Goal: Task Accomplishment & Management: Manage account settings

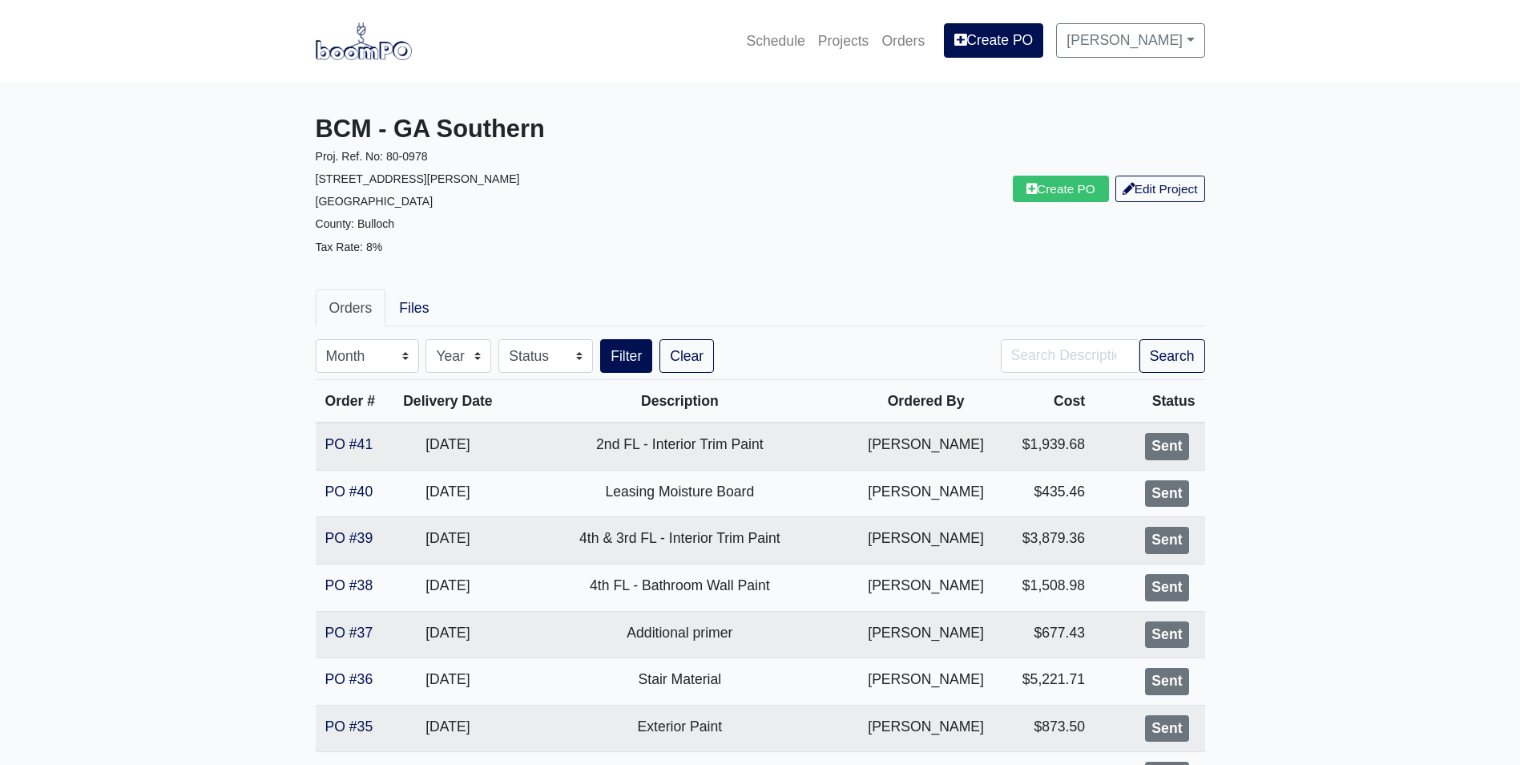
click at [373, 50] on img at bounding box center [364, 40] width 96 height 37
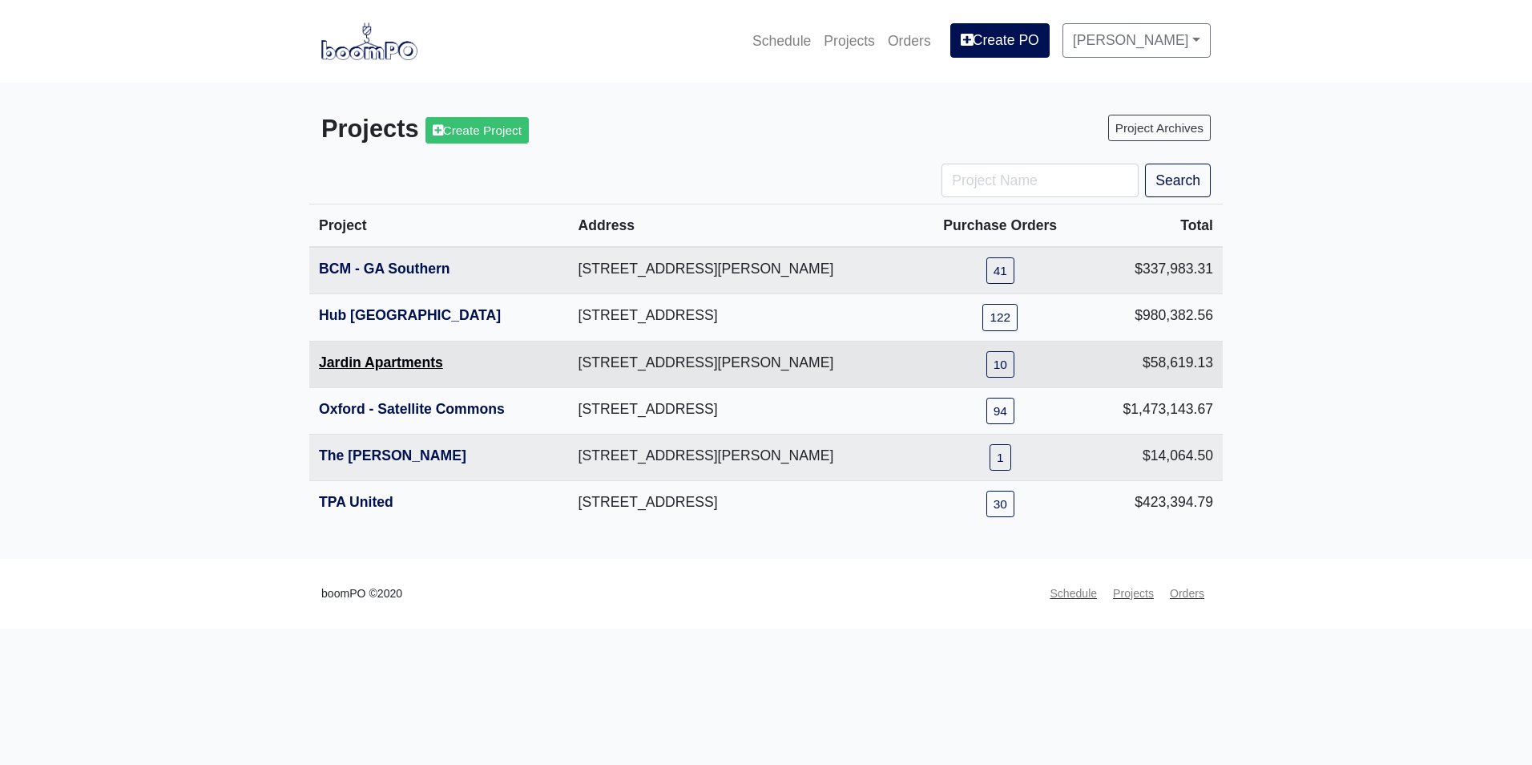
click at [411, 365] on link "Jardin Apartments" at bounding box center [381, 362] width 124 height 16
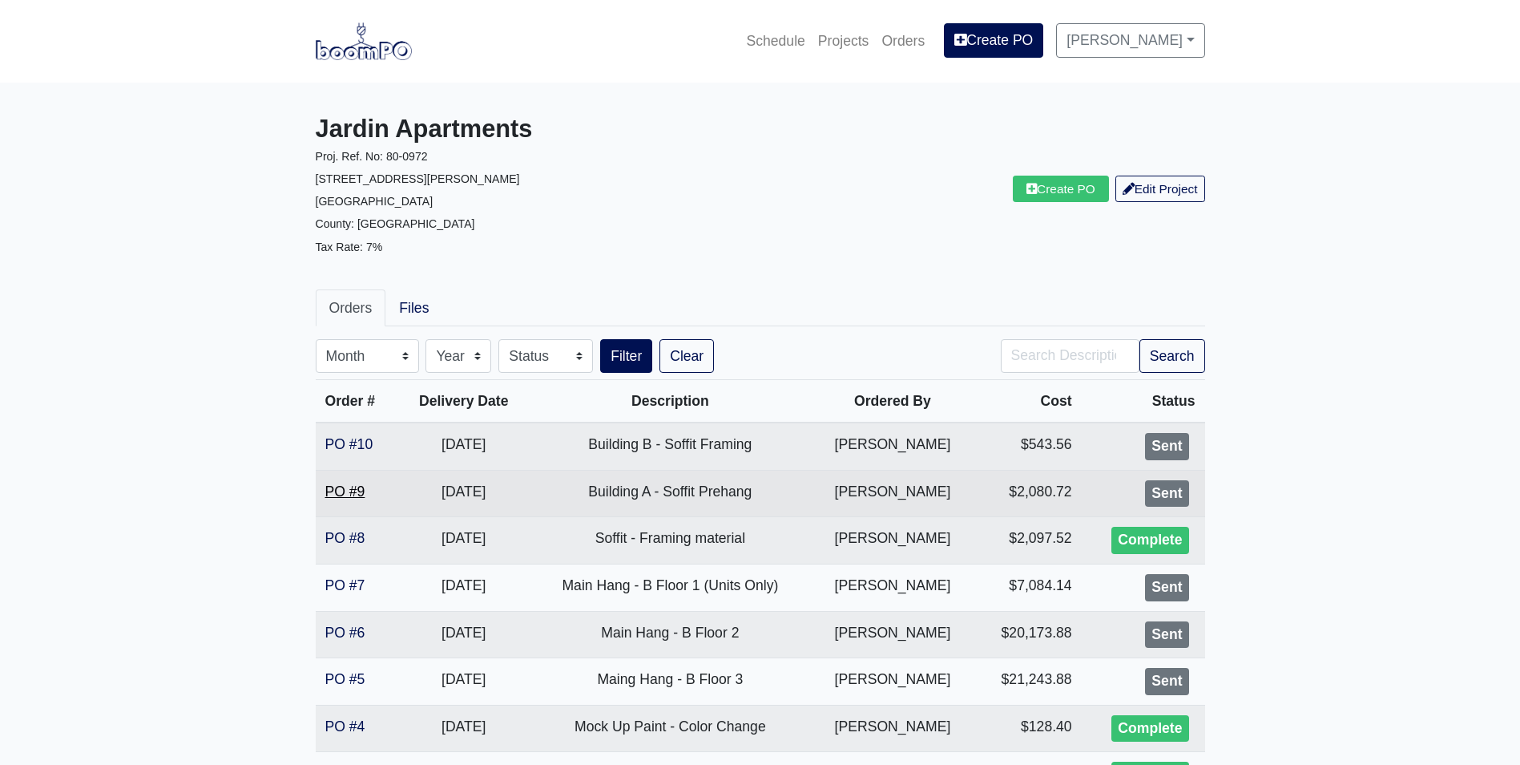
click at [356, 487] on link "PO #9" at bounding box center [345, 491] width 40 height 16
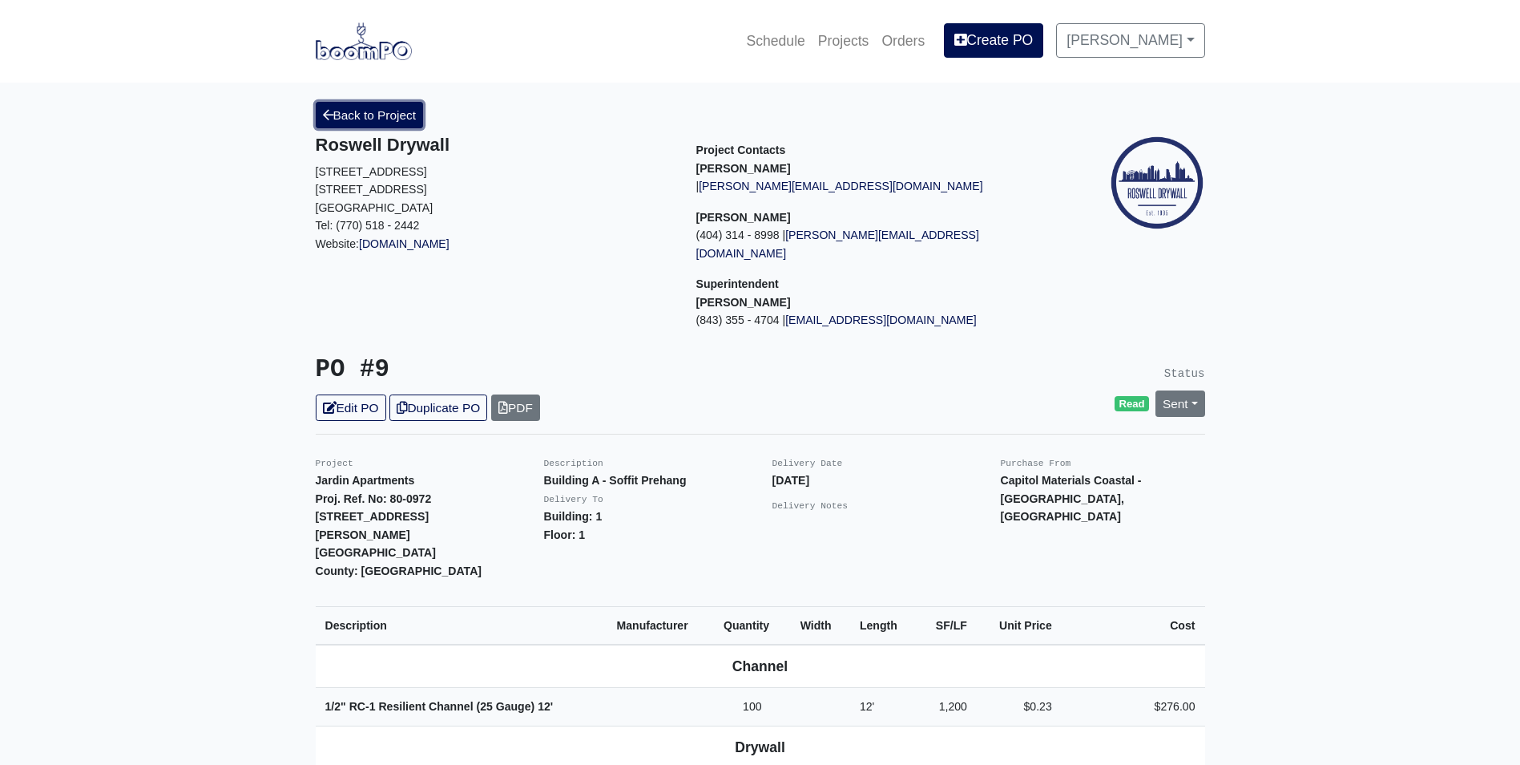
click at [363, 123] on link "Back to Project" at bounding box center [370, 115] width 108 height 26
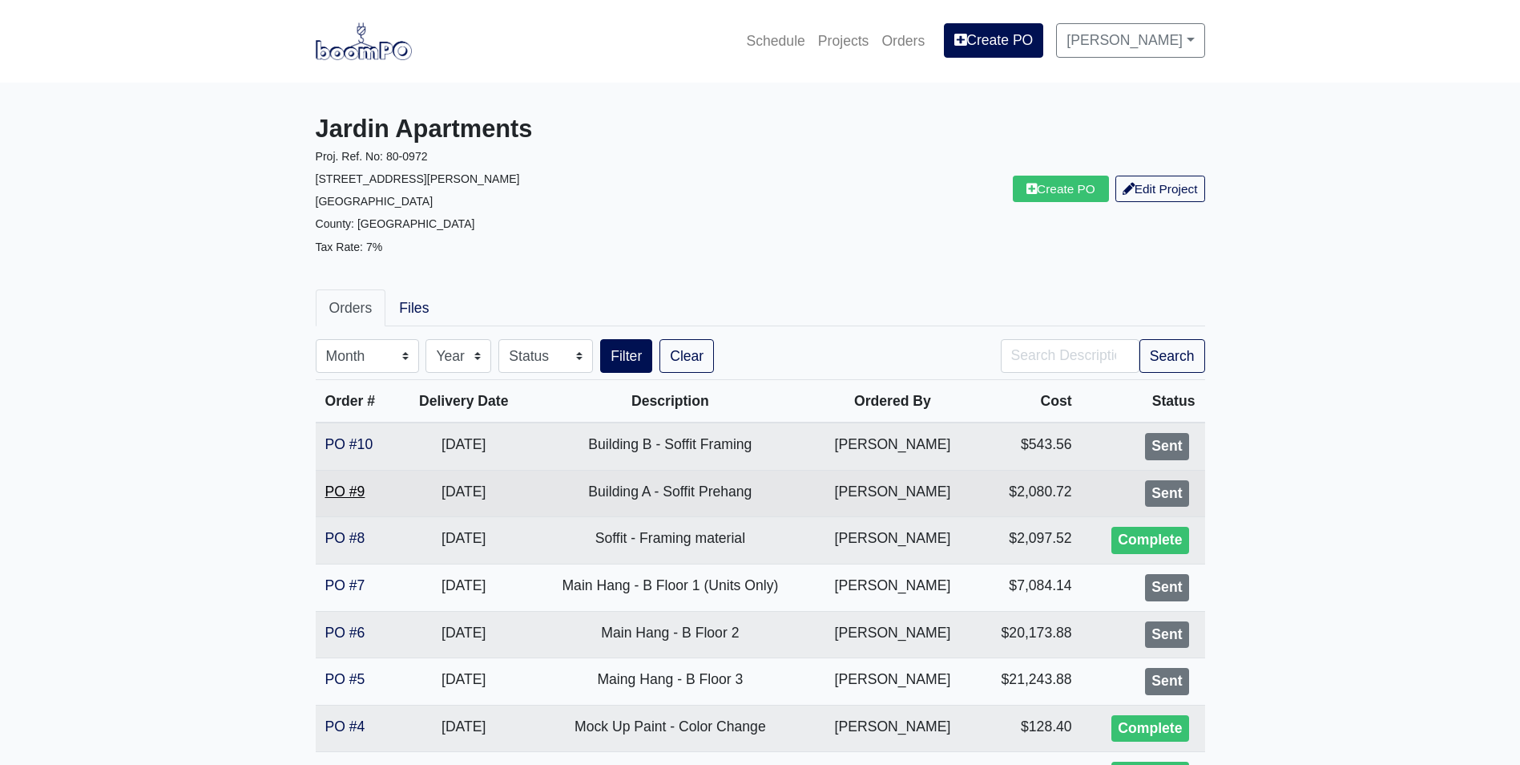
click at [343, 486] on link "PO #9" at bounding box center [345, 491] width 40 height 16
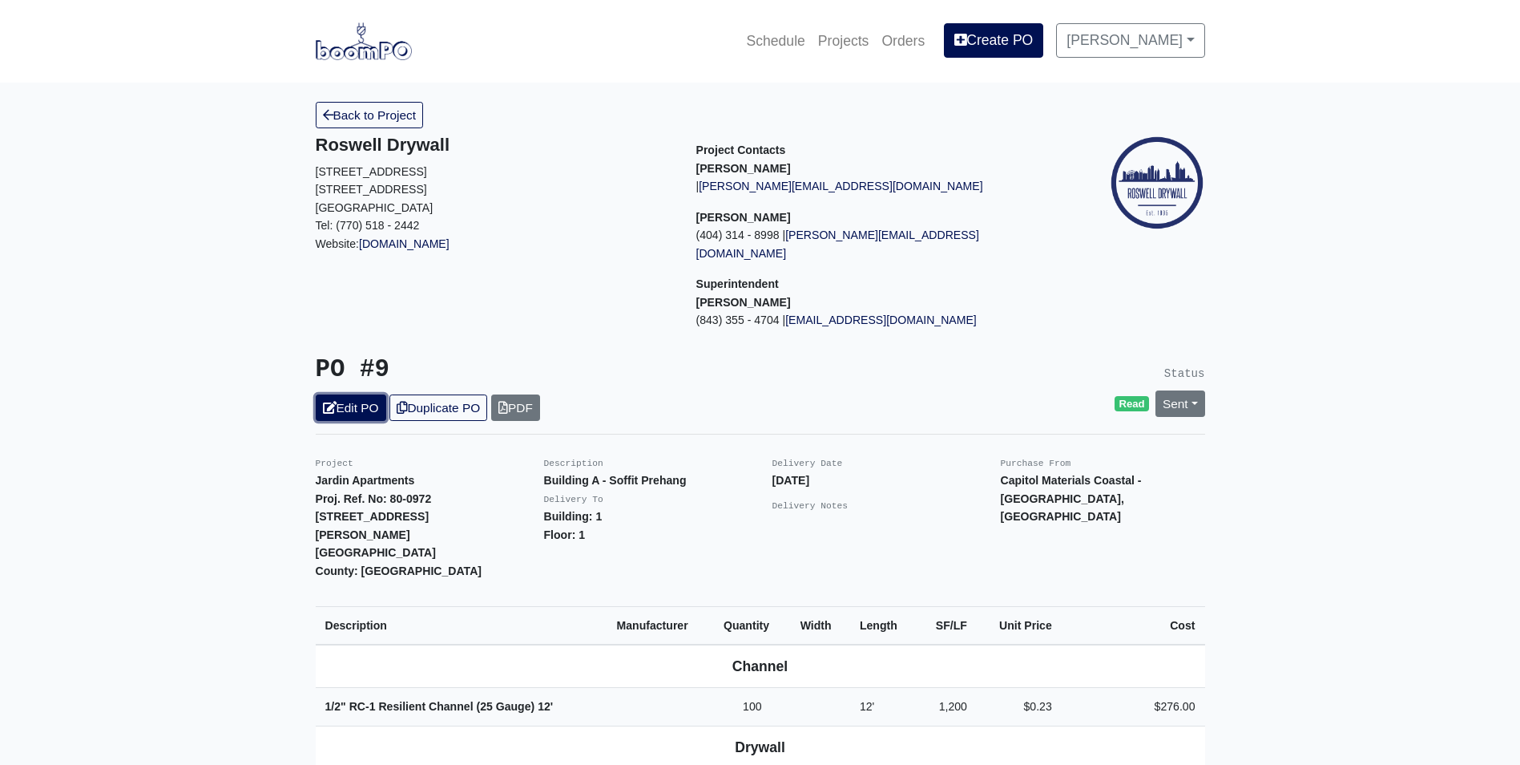
click at [344, 399] on link "Edit PO" at bounding box center [351, 407] width 71 height 26
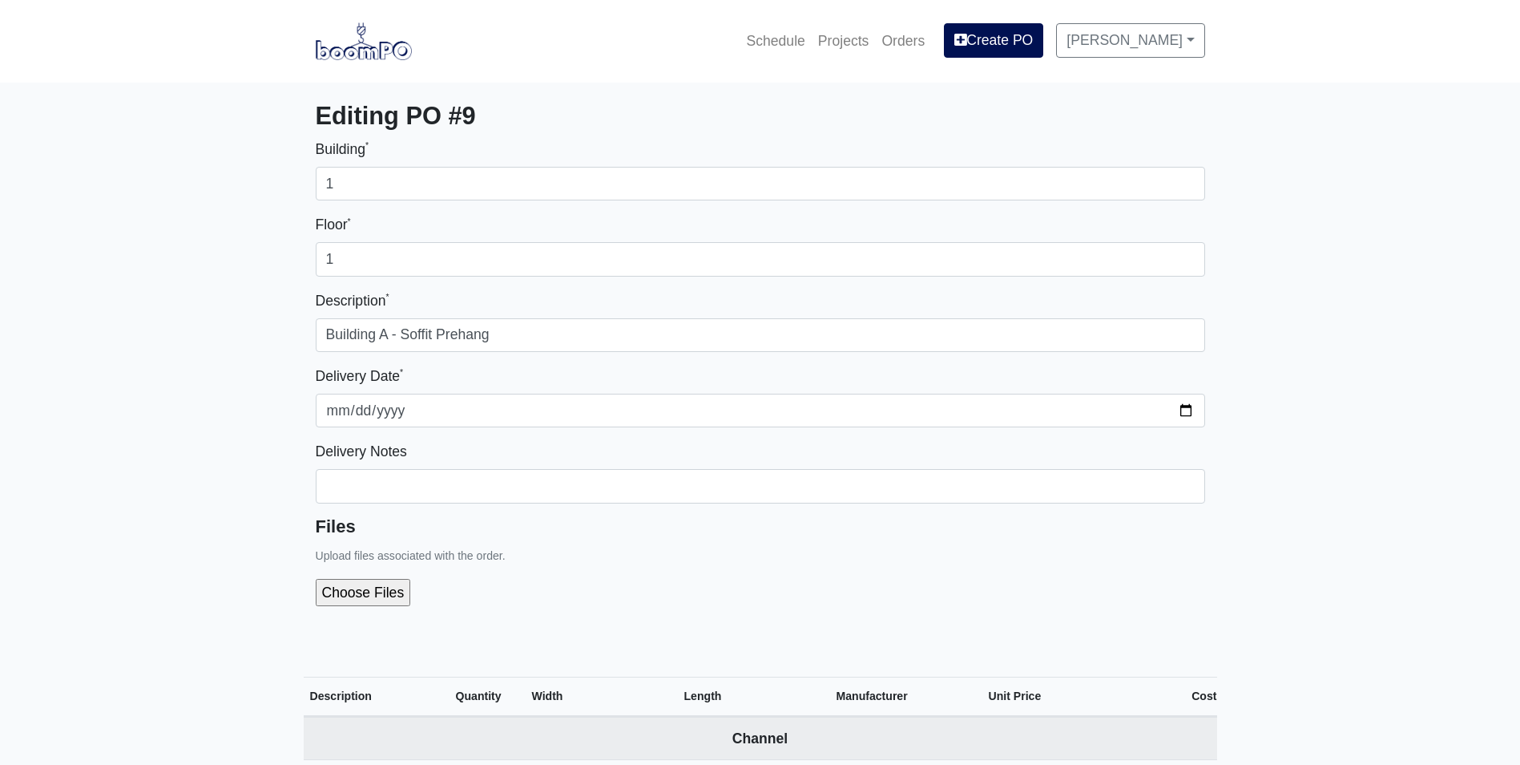
select select
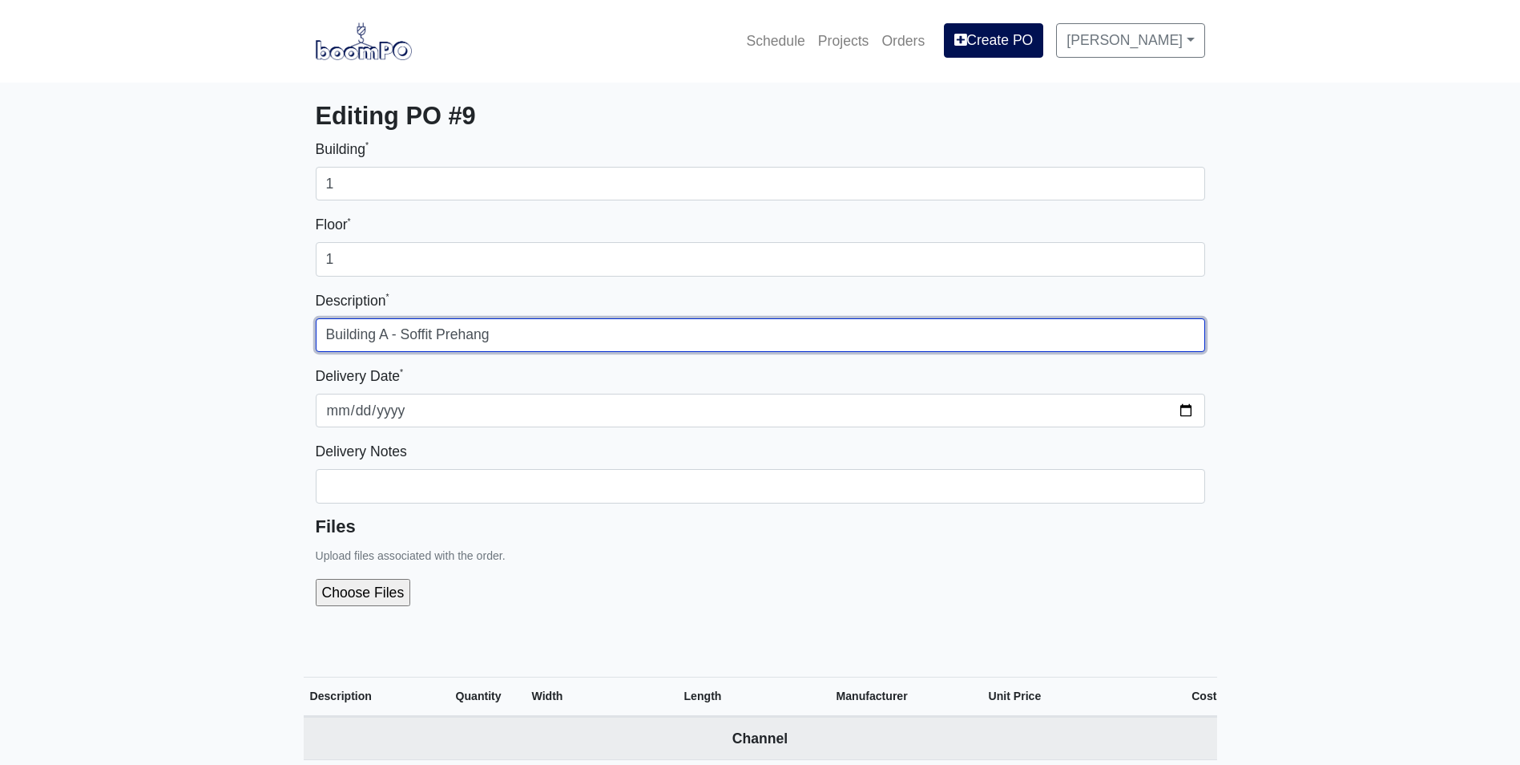
click at [380, 332] on input "Building A - Soffit Prehang" at bounding box center [761, 335] width 890 height 34
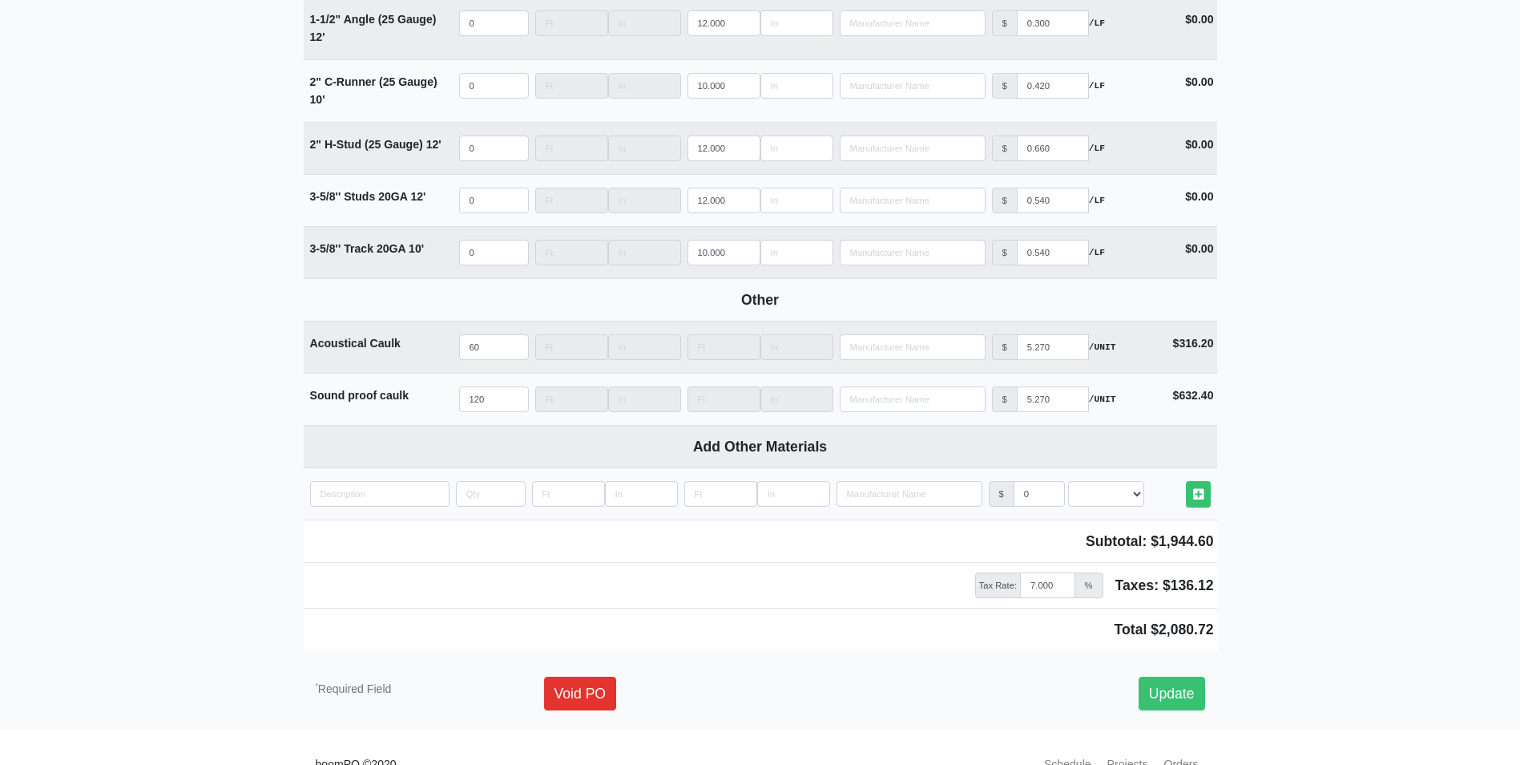
scroll to position [2009, 0]
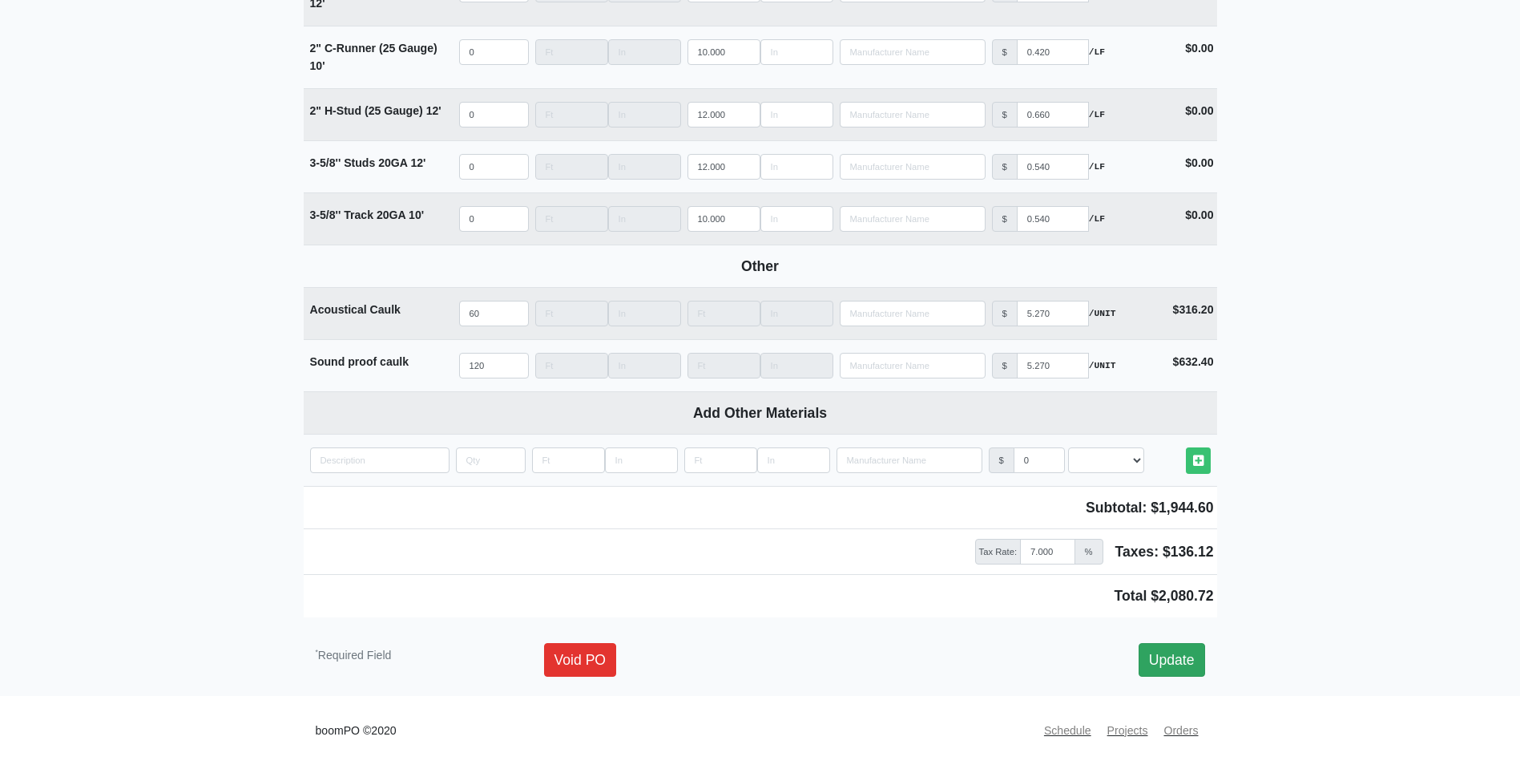
type input "Building B - Soffit Prehang"
click at [1180, 653] on link "Update" at bounding box center [1172, 660] width 67 height 34
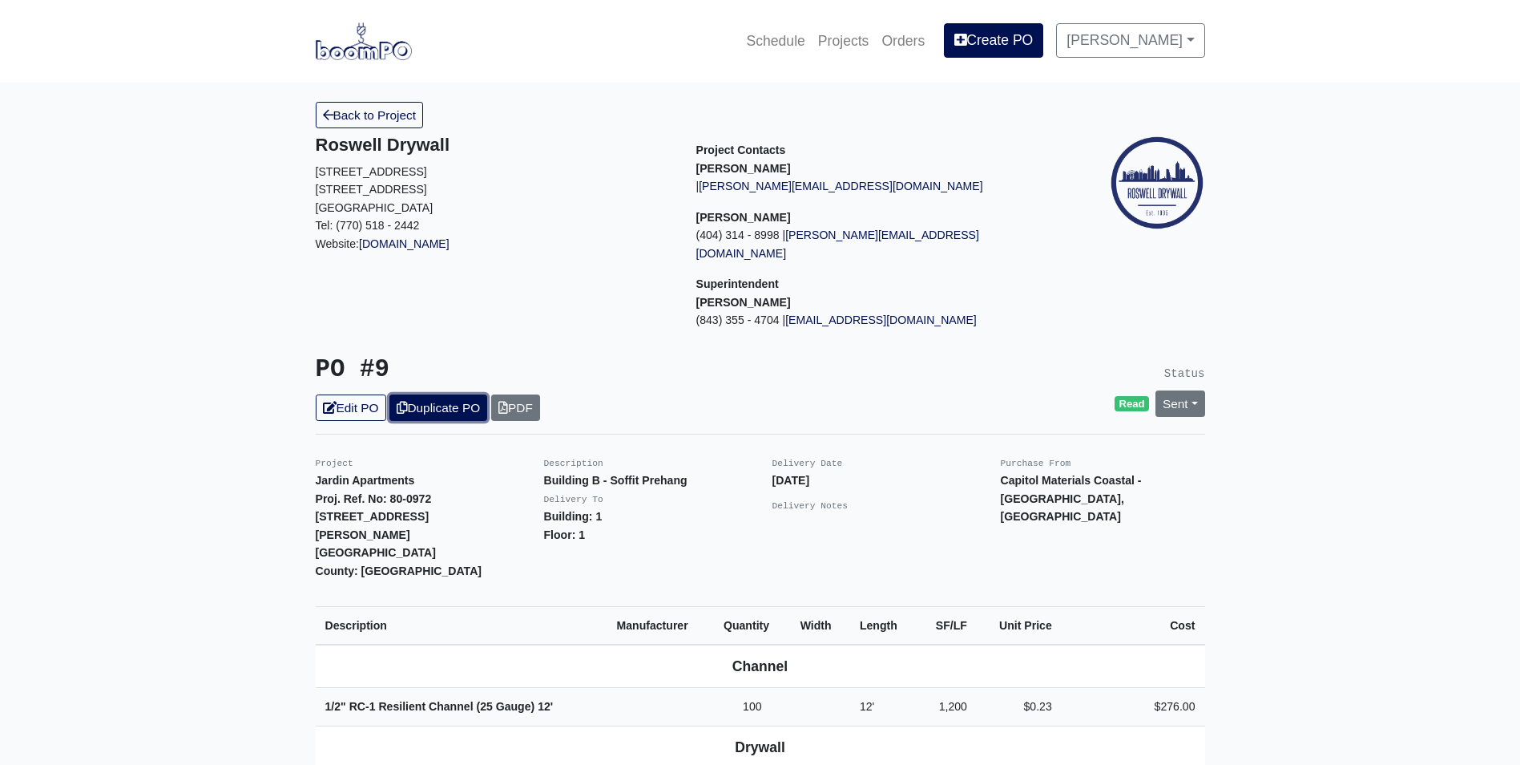
click at [416, 394] on link "Duplicate PO" at bounding box center [439, 407] width 98 height 26
click at [364, 375] on div "PO #11 Edit PO Duplicate PO PDF" at bounding box center [532, 388] width 457 height 66
click at [358, 394] on link "Edit PO" at bounding box center [351, 407] width 71 height 26
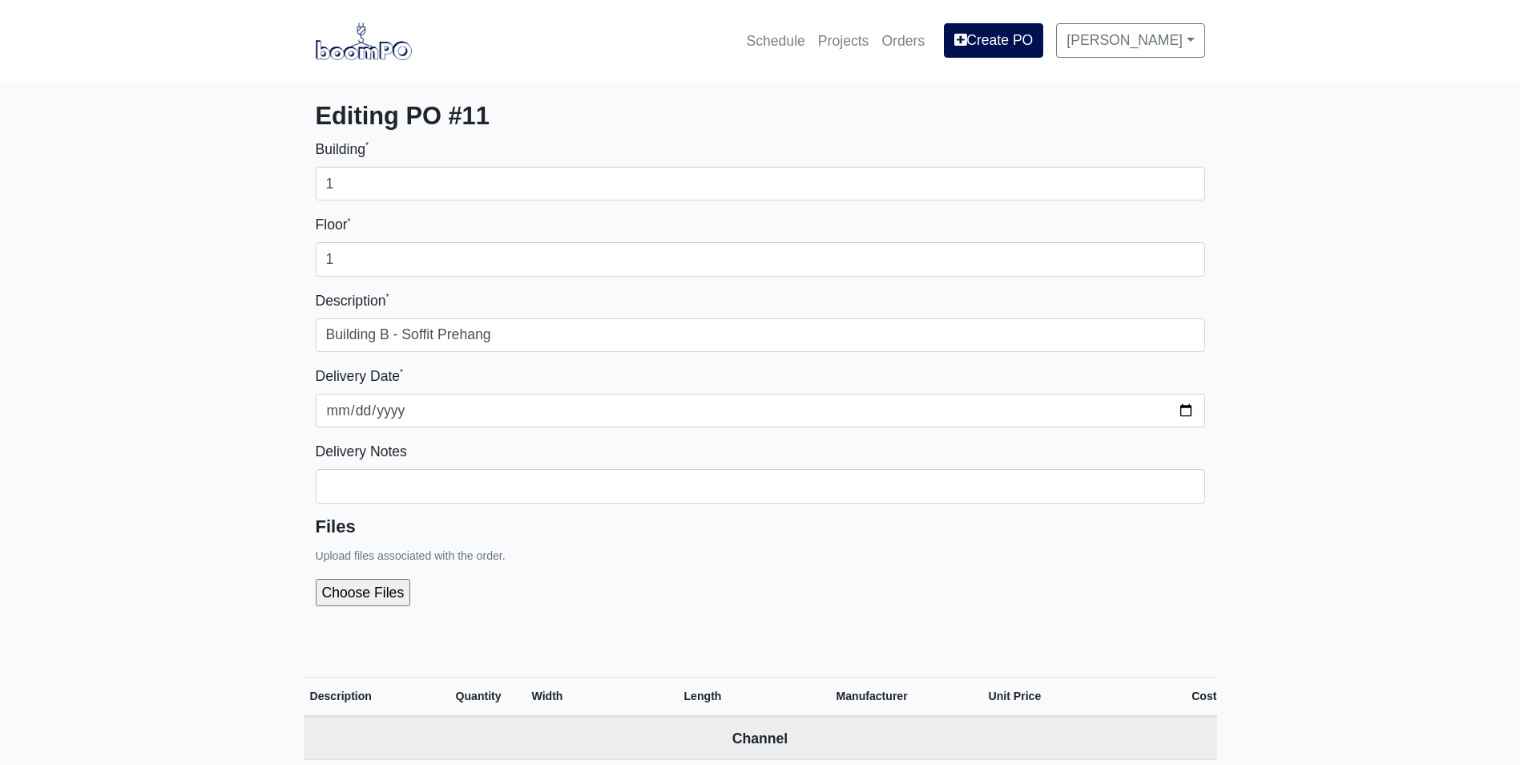
select select
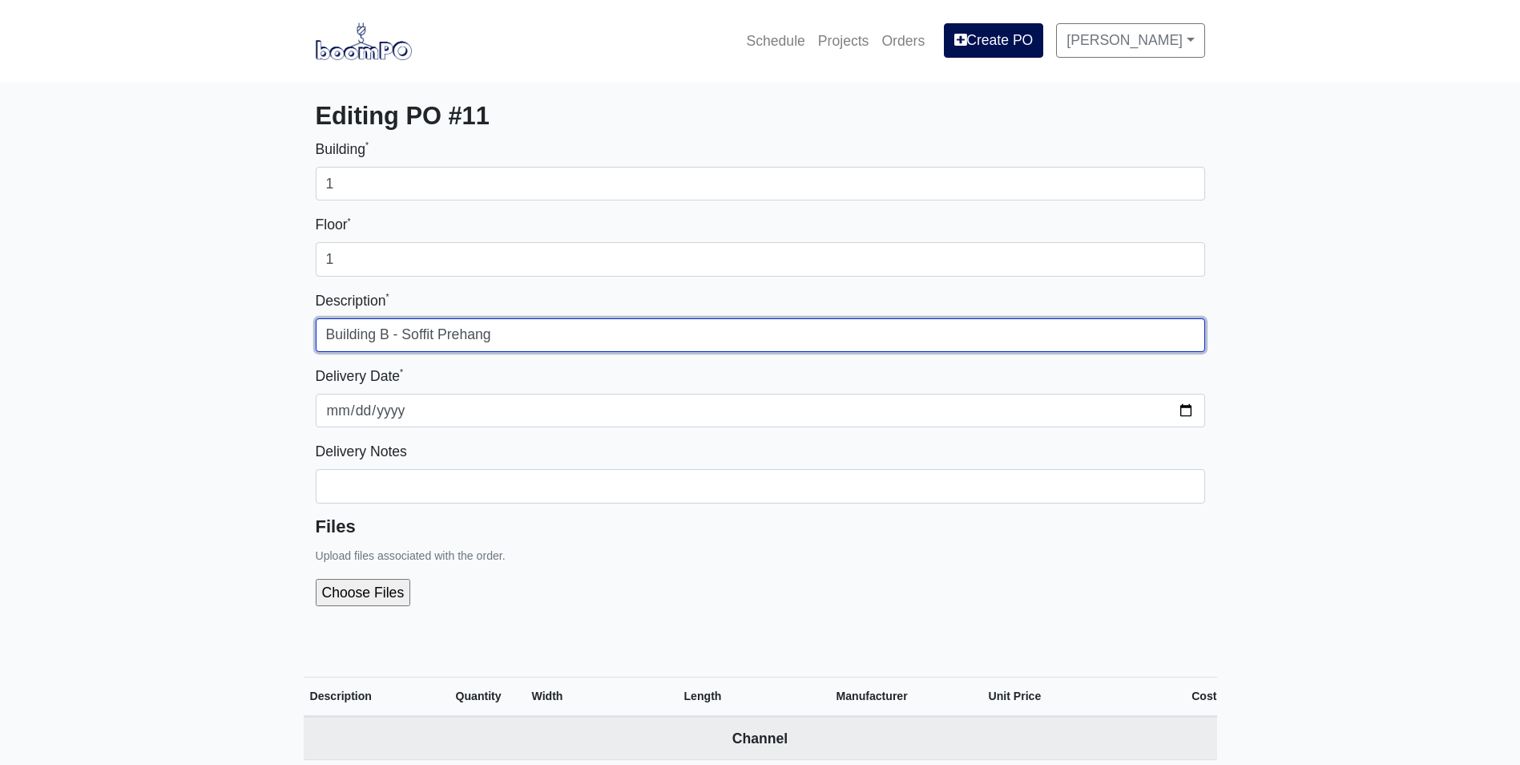
click at [382, 326] on input "Building B - Soffit Prehang" at bounding box center [761, 335] width 890 height 34
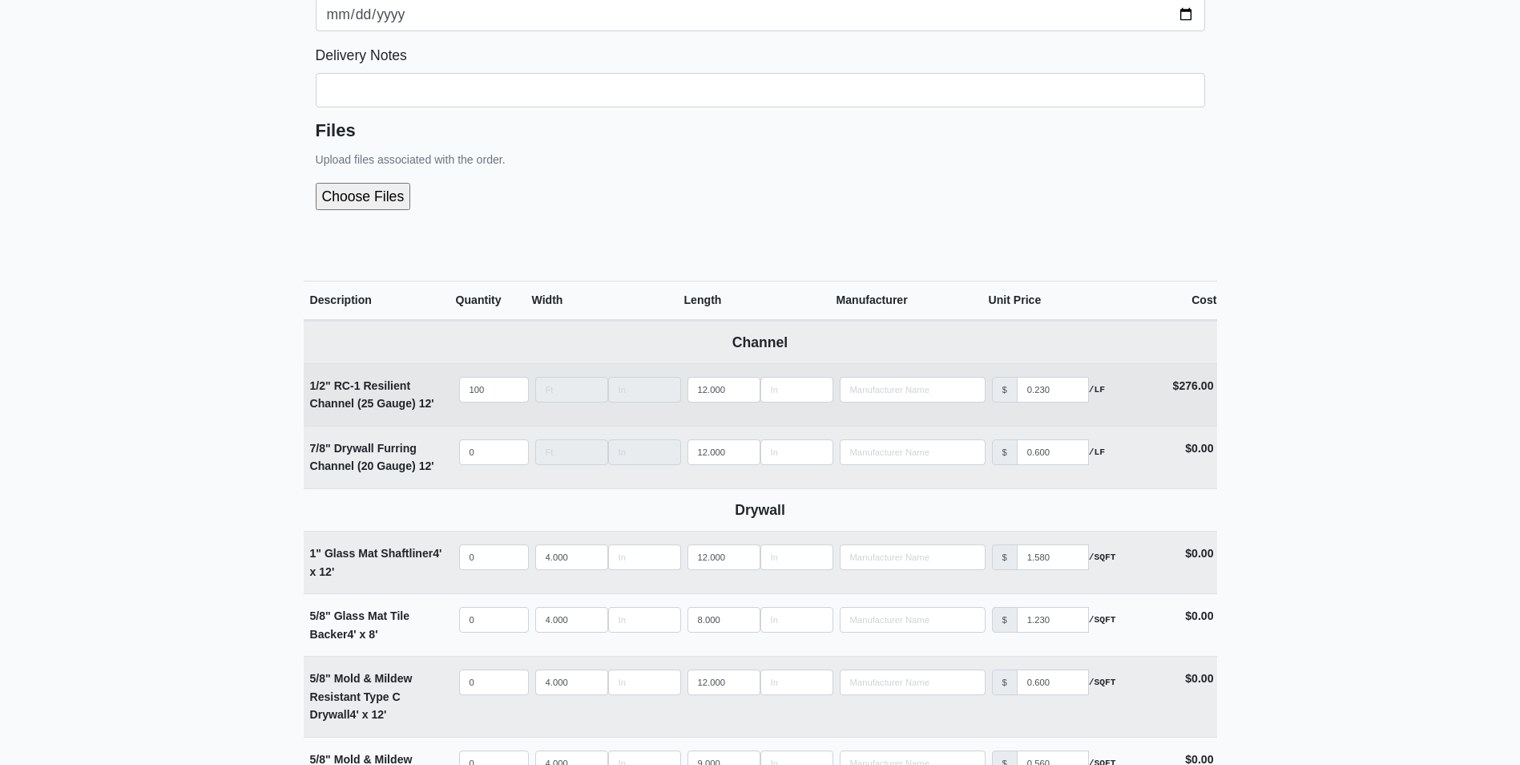
scroll to position [401, 0]
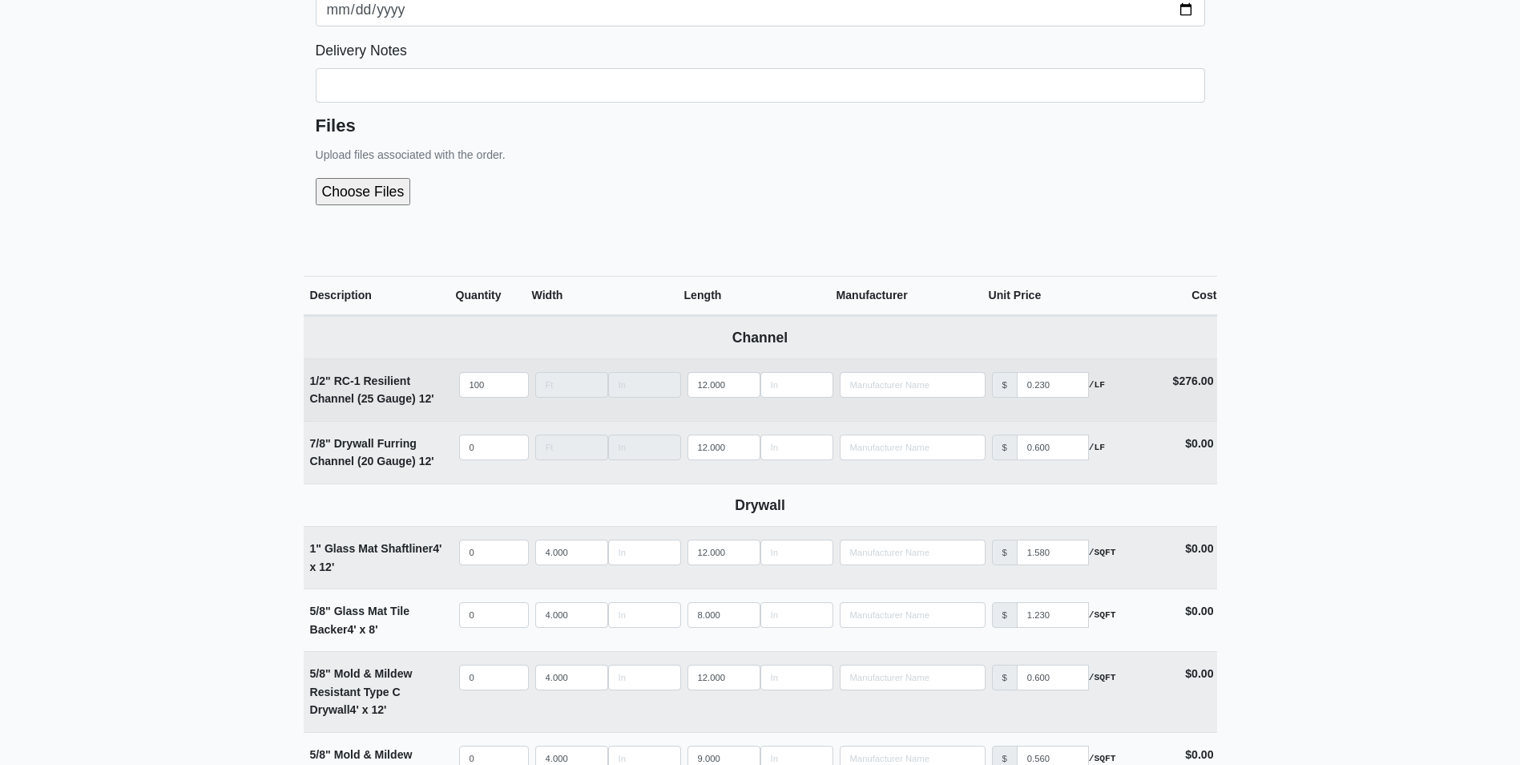
type input "Building A - Soffit Prehang"
drag, startPoint x: 492, startPoint y: 386, endPoint x: 416, endPoint y: 386, distance: 76.1
click at [416, 386] on tr "1/2" RC-1 Resilient Channel (25 Gauge) 12' Qty 100 Width Length 12.000 Manufact…" at bounding box center [761, 389] width 914 height 63
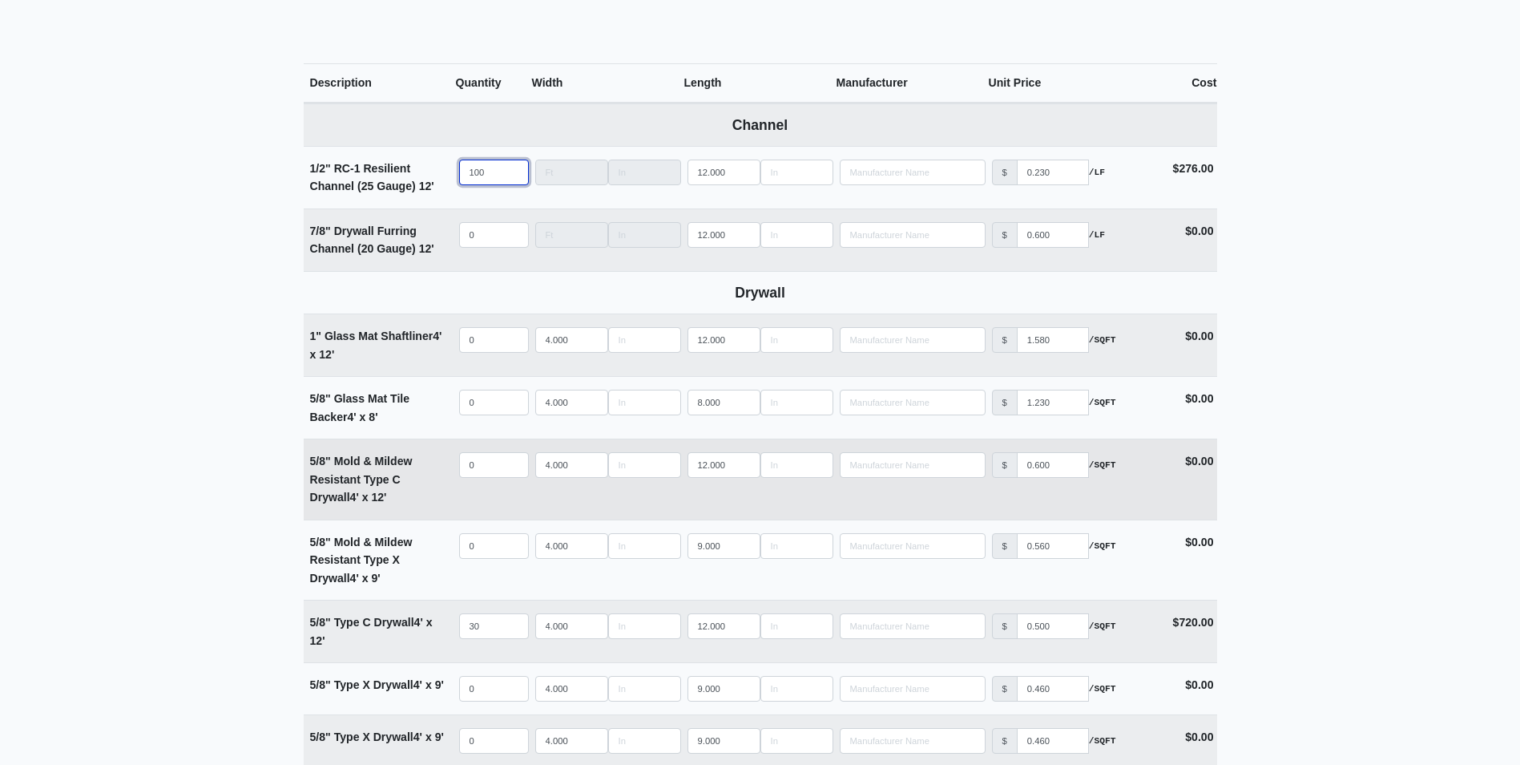
scroll to position [641, 0]
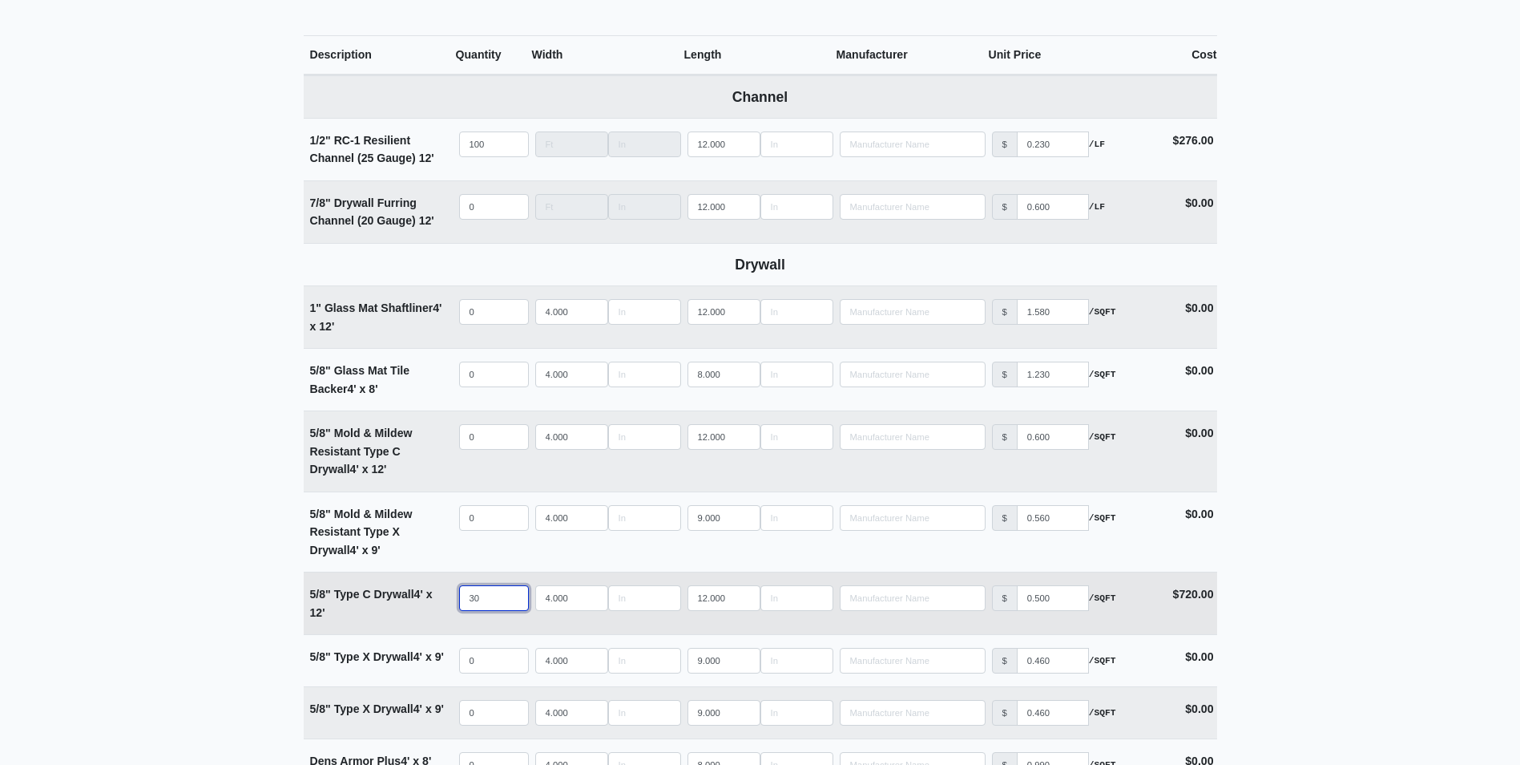
drag, startPoint x: 484, startPoint y: 591, endPoint x: 409, endPoint y: 594, distance: 75.4
click at [409, 594] on tr "5/8" Type C Drywall 4' x 12' Qty 30 Width 4.000 Length 12.000 Manufacturer No R…" at bounding box center [761, 602] width 914 height 63
type input "5"
select select
type input "55"
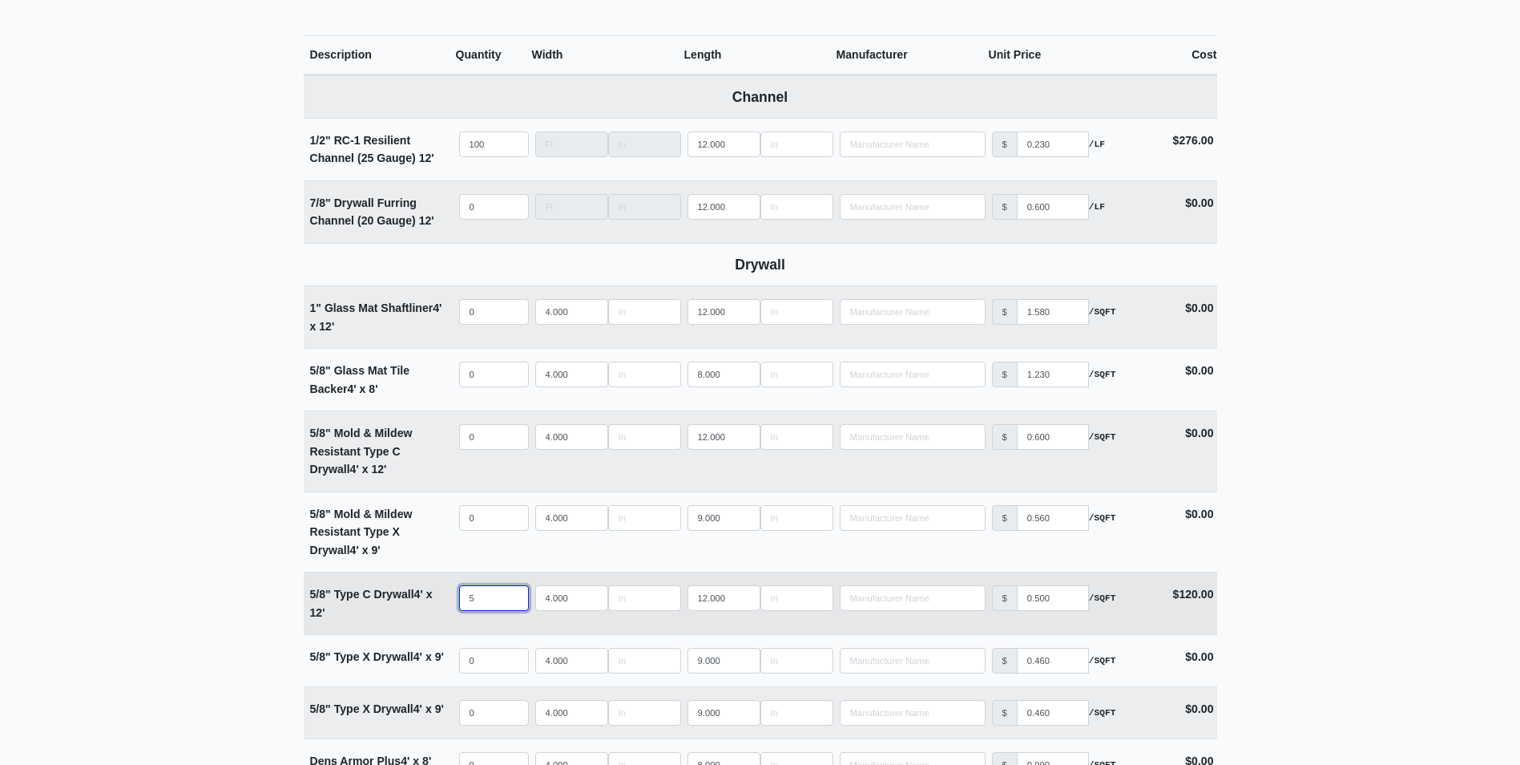
select select
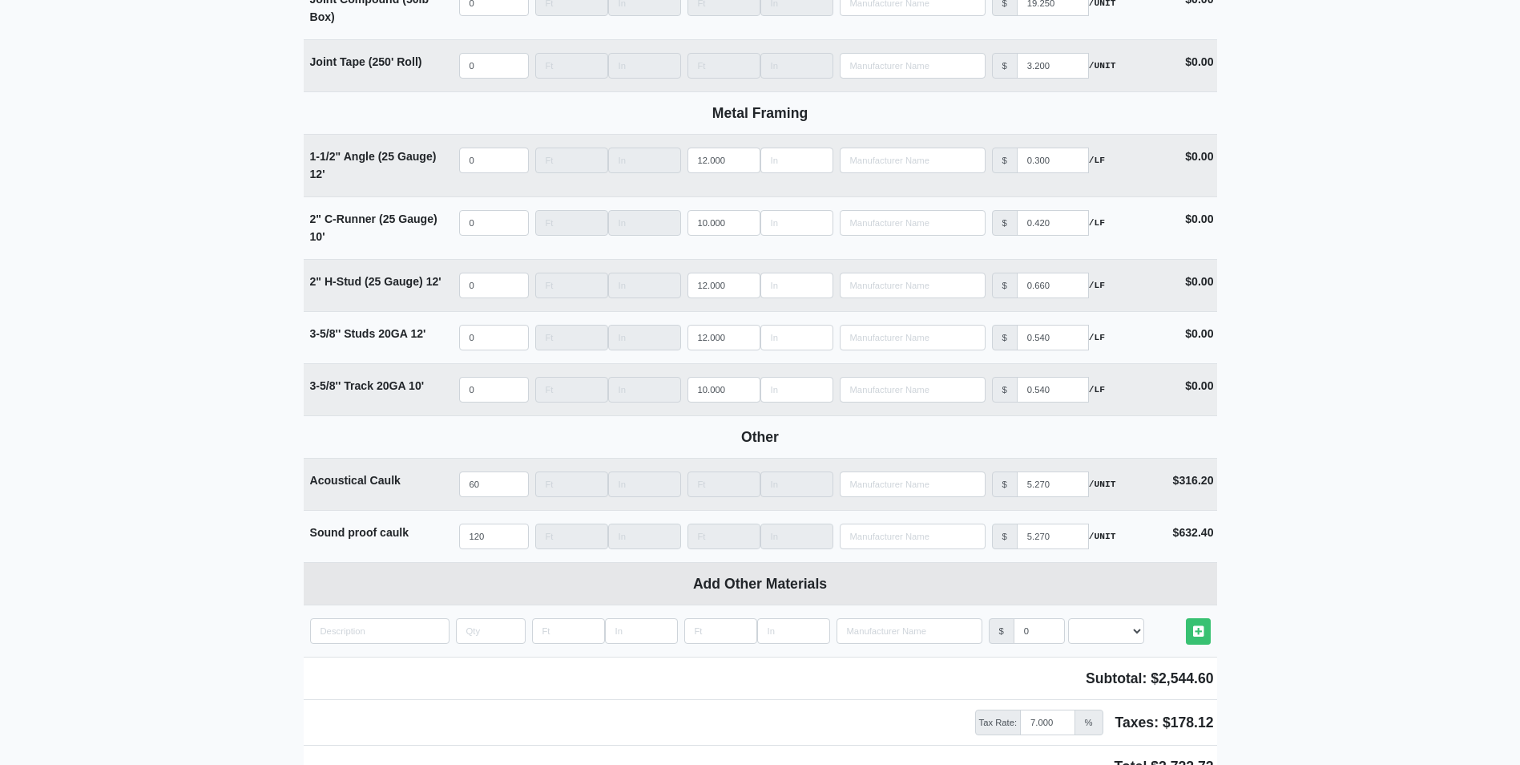
scroll to position [1843, 0]
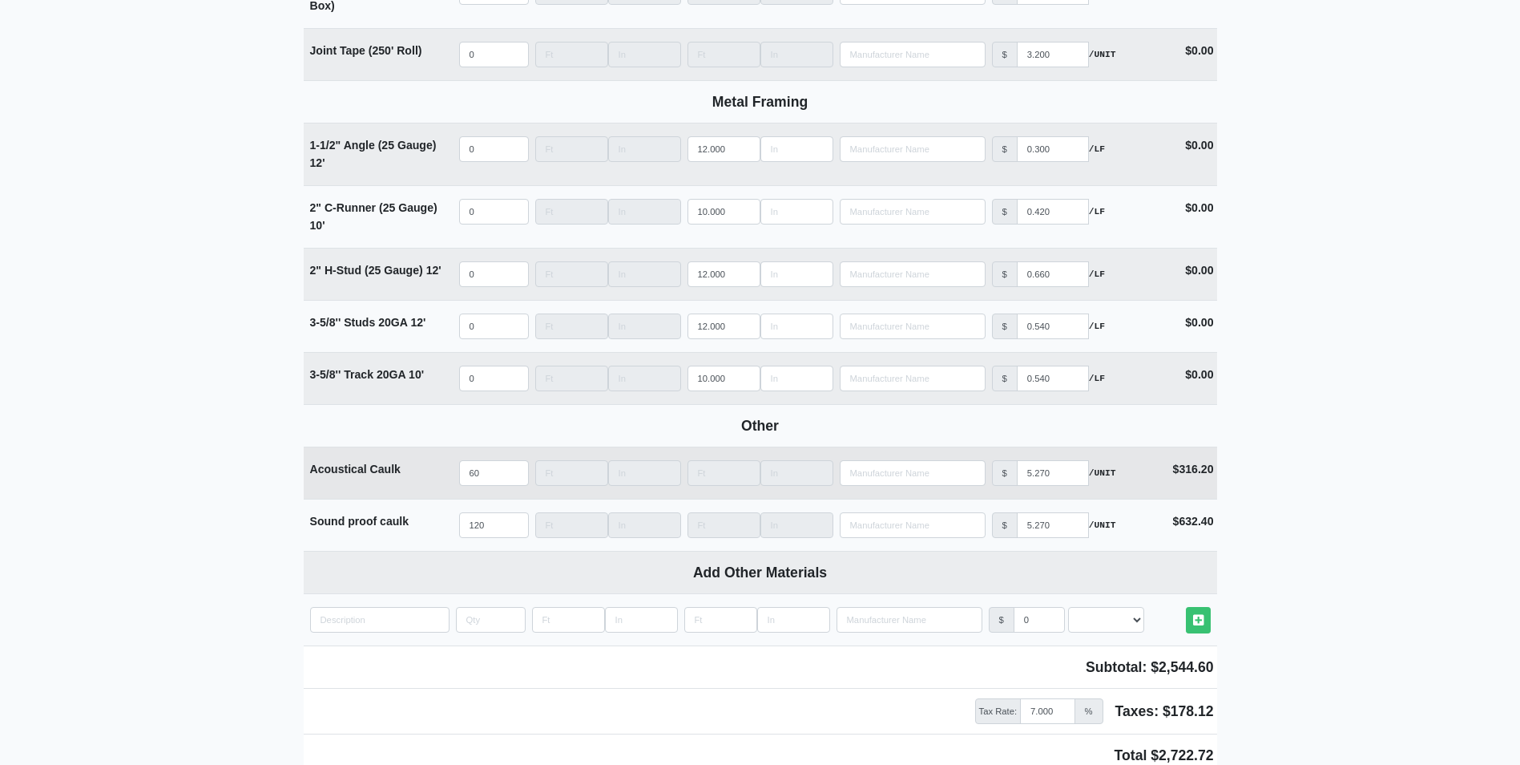
type input "55"
drag, startPoint x: 488, startPoint y: 474, endPoint x: 421, endPoint y: 471, distance: 67.4
click at [421, 471] on tr "Acoustical Caulk Qty 60 Width Length Manufacturer No Results Price $ 5.270 /UNI…" at bounding box center [761, 472] width 914 height 52
select select
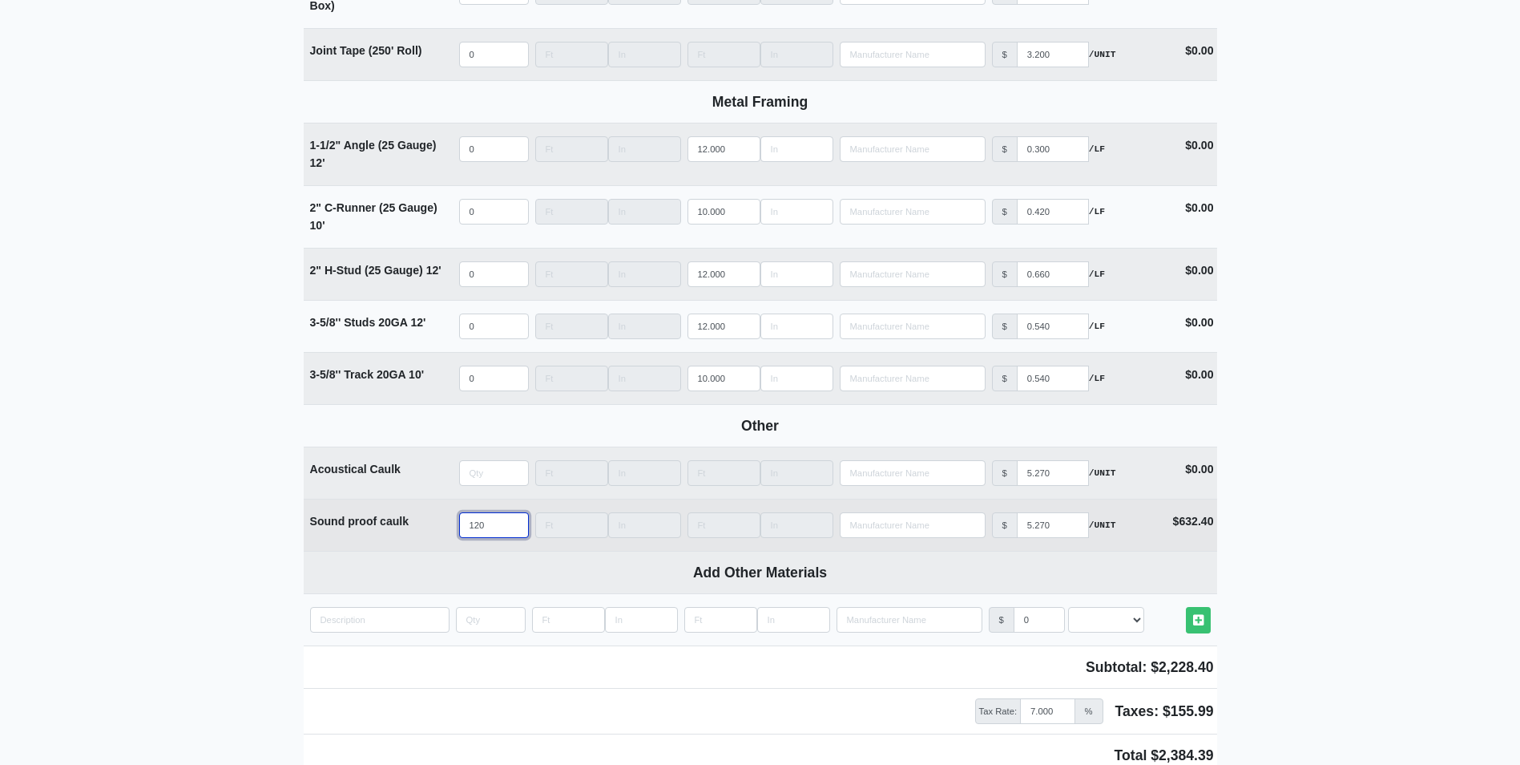
type input "0"
drag, startPoint x: 495, startPoint y: 526, endPoint x: 323, endPoint y: 522, distance: 172.4
click at [323, 523] on tr "Sound proof caulk Qty 120 Width Length Manufacturer No Results Price $ 5.270 /U…" at bounding box center [761, 525] width 914 height 52
select select
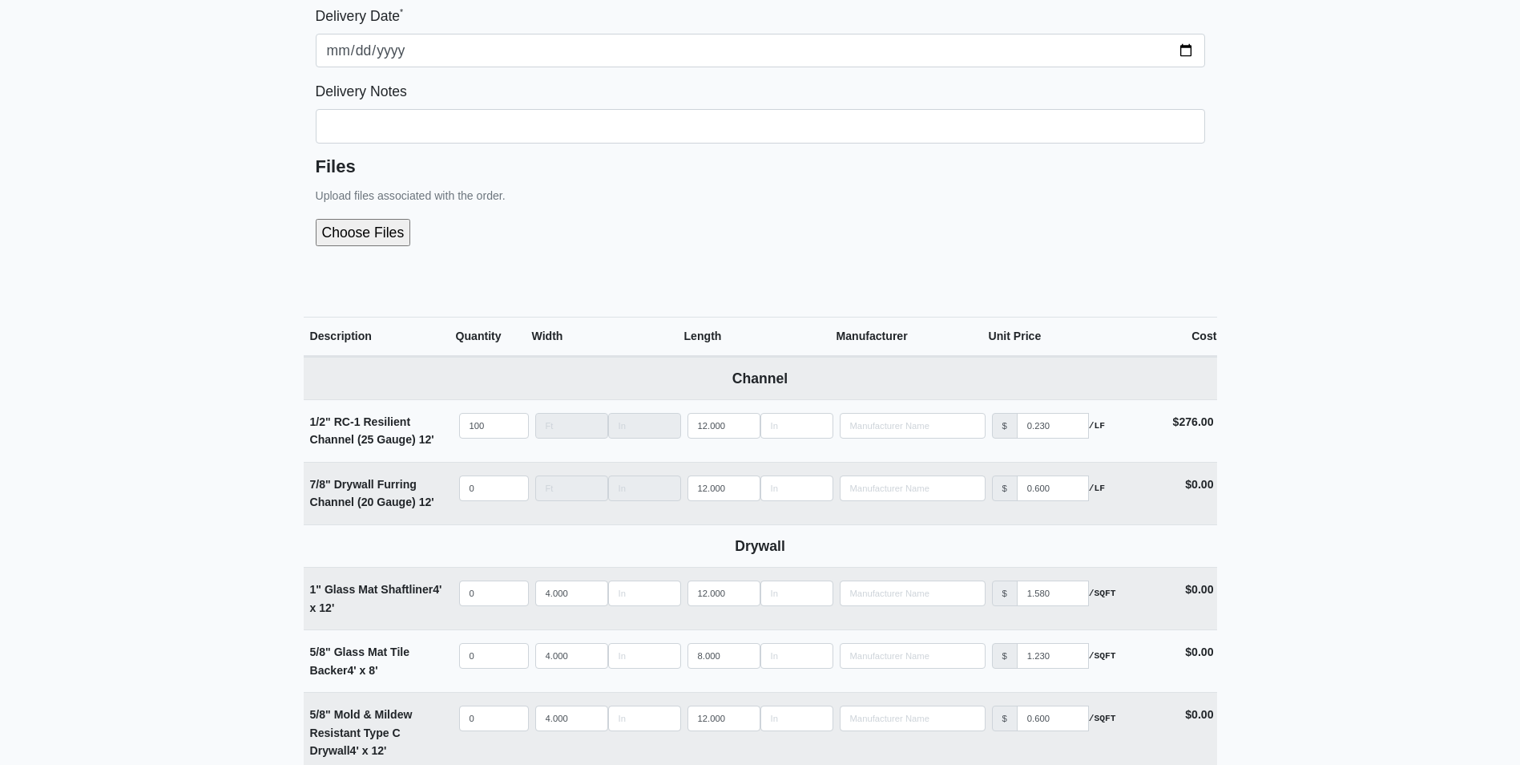
scroll to position [321, 0]
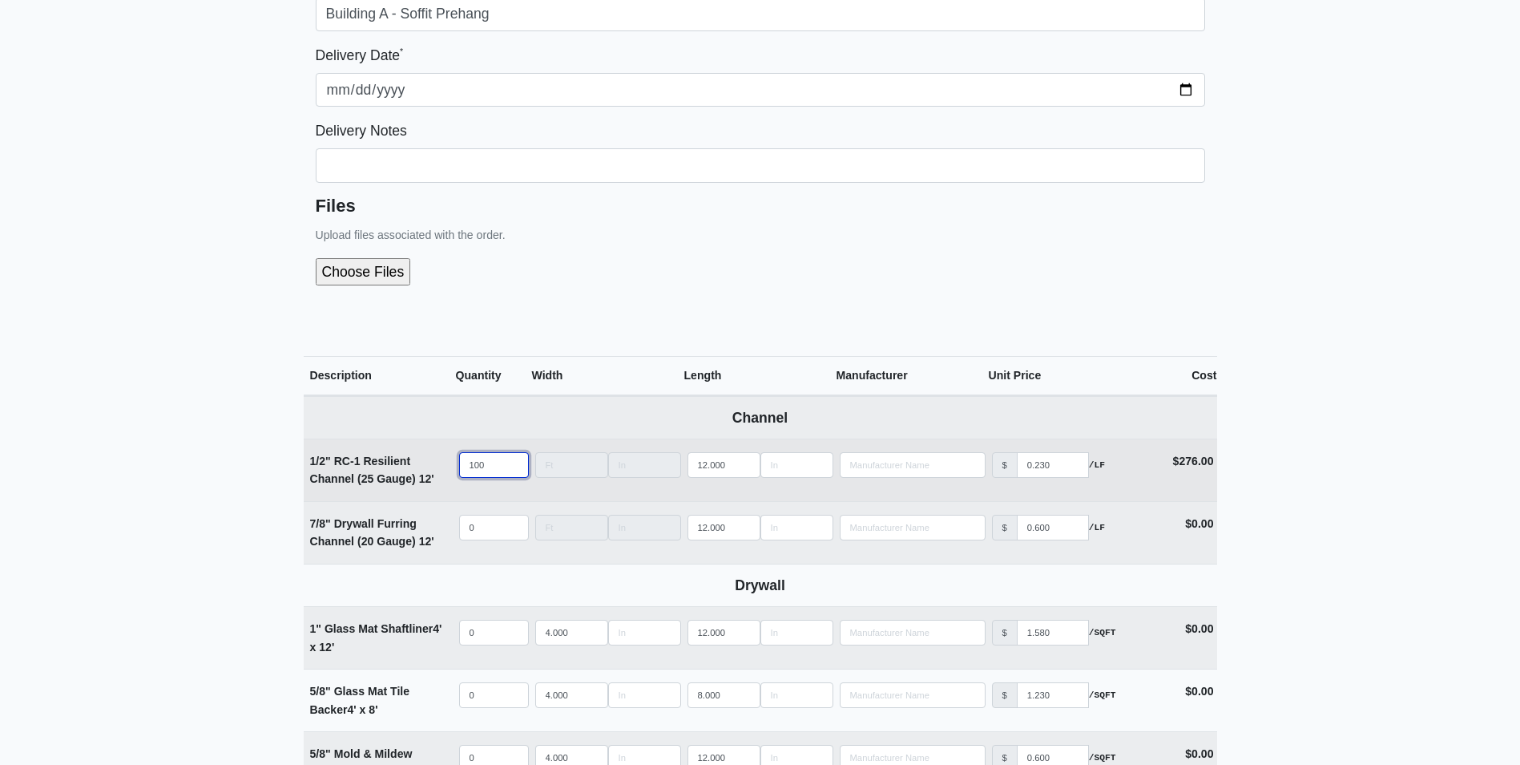
type input "0"
drag, startPoint x: 486, startPoint y: 462, endPoint x: 438, endPoint y: 467, distance: 48.3
click at [438, 467] on tr "1/2" RC-1 Resilient Channel (25 Gauge) 12' Qty 100 Width Length 12.000 Manufact…" at bounding box center [761, 469] width 914 height 63
select select
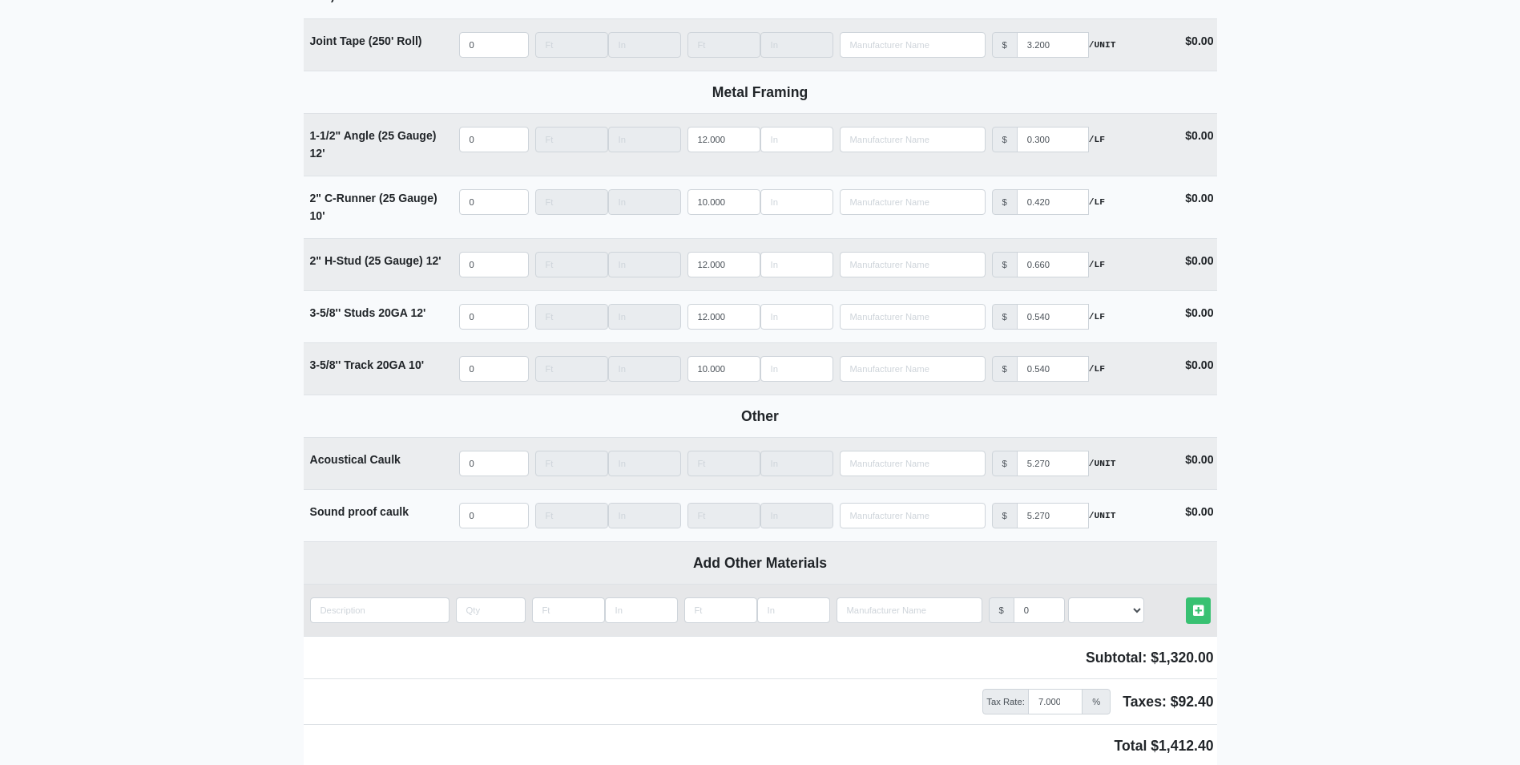
scroll to position [2009, 0]
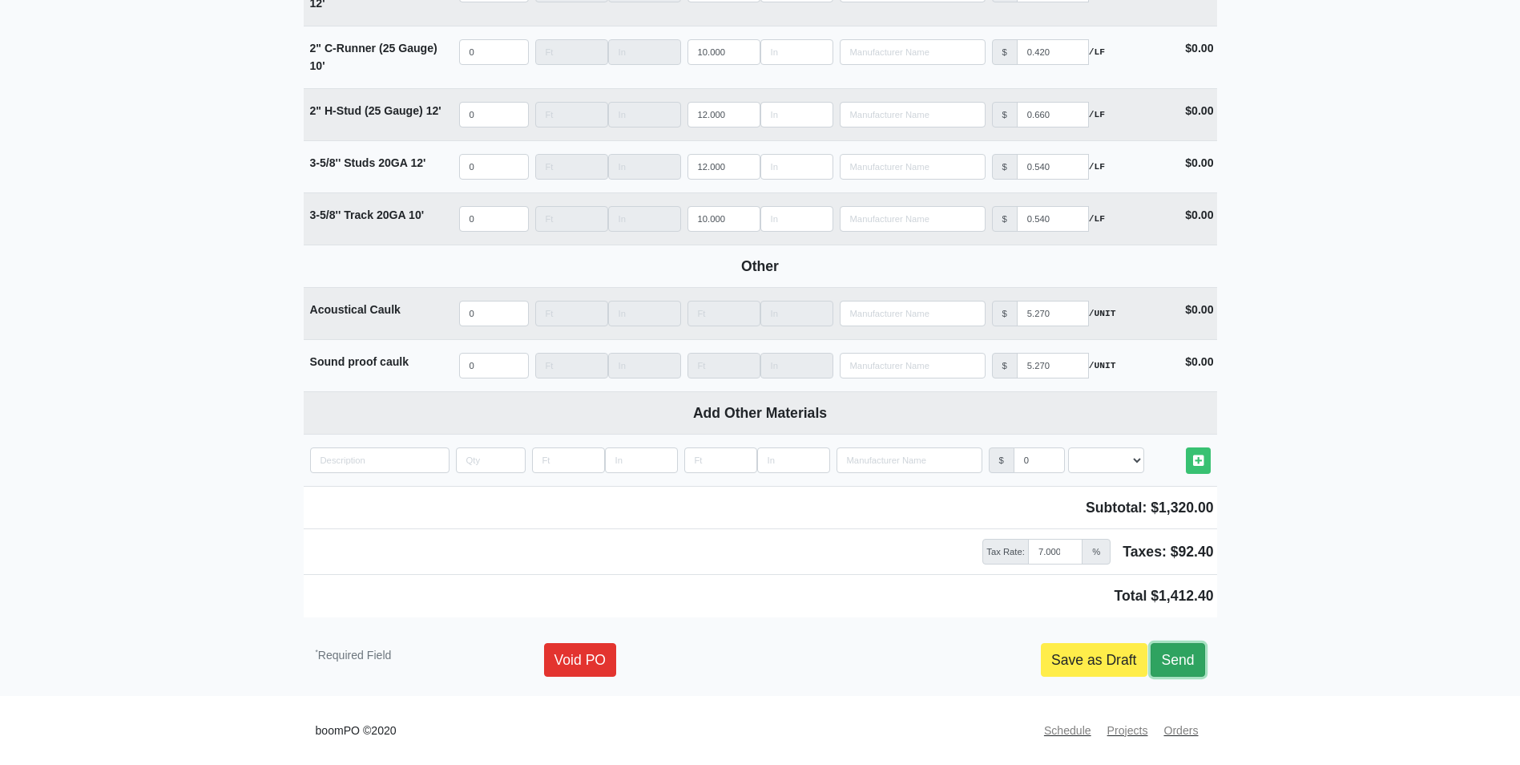
type input "0"
click at [1197, 660] on link "Send" at bounding box center [1178, 660] width 54 height 34
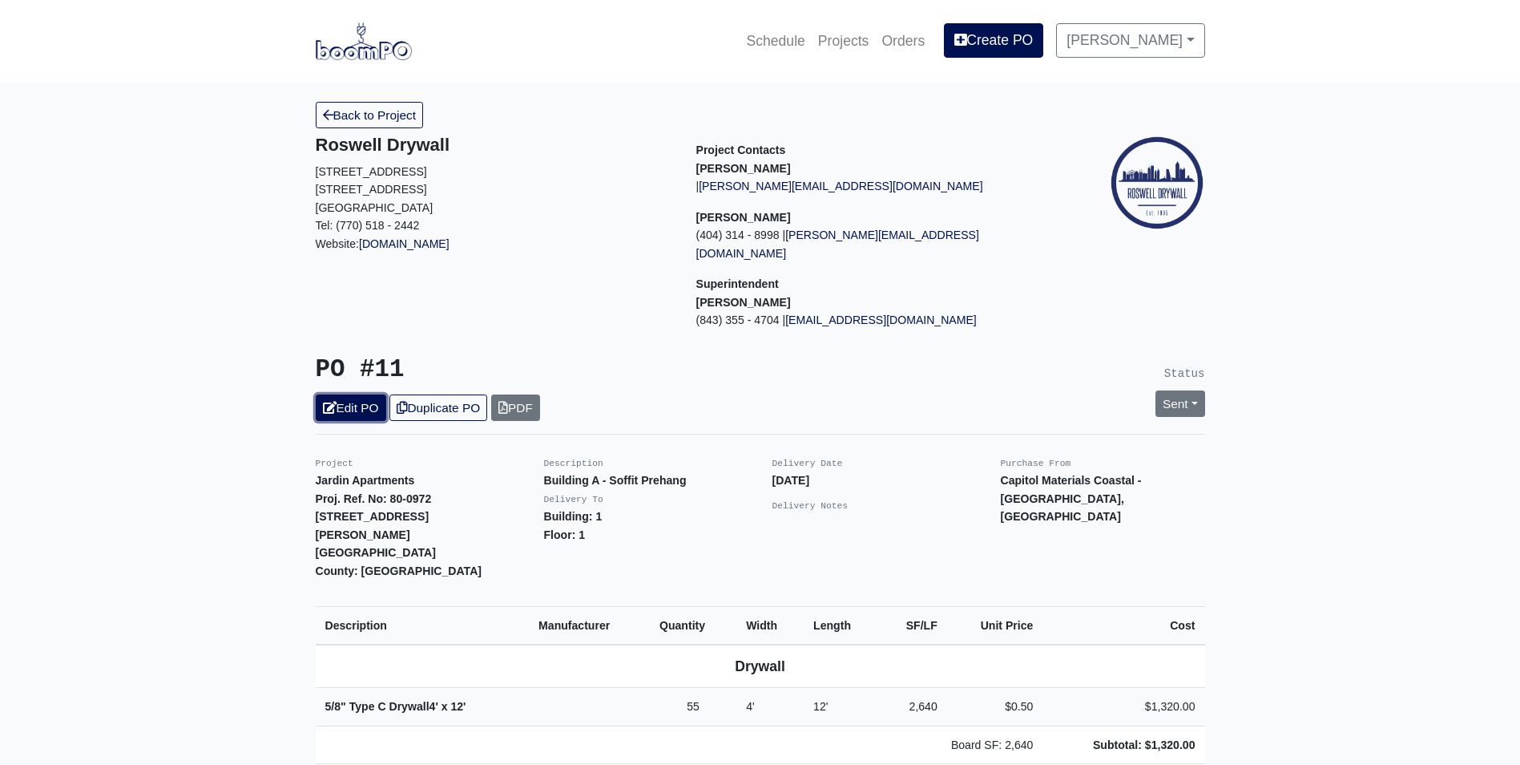
click at [369, 394] on link "Edit PO" at bounding box center [351, 407] width 71 height 26
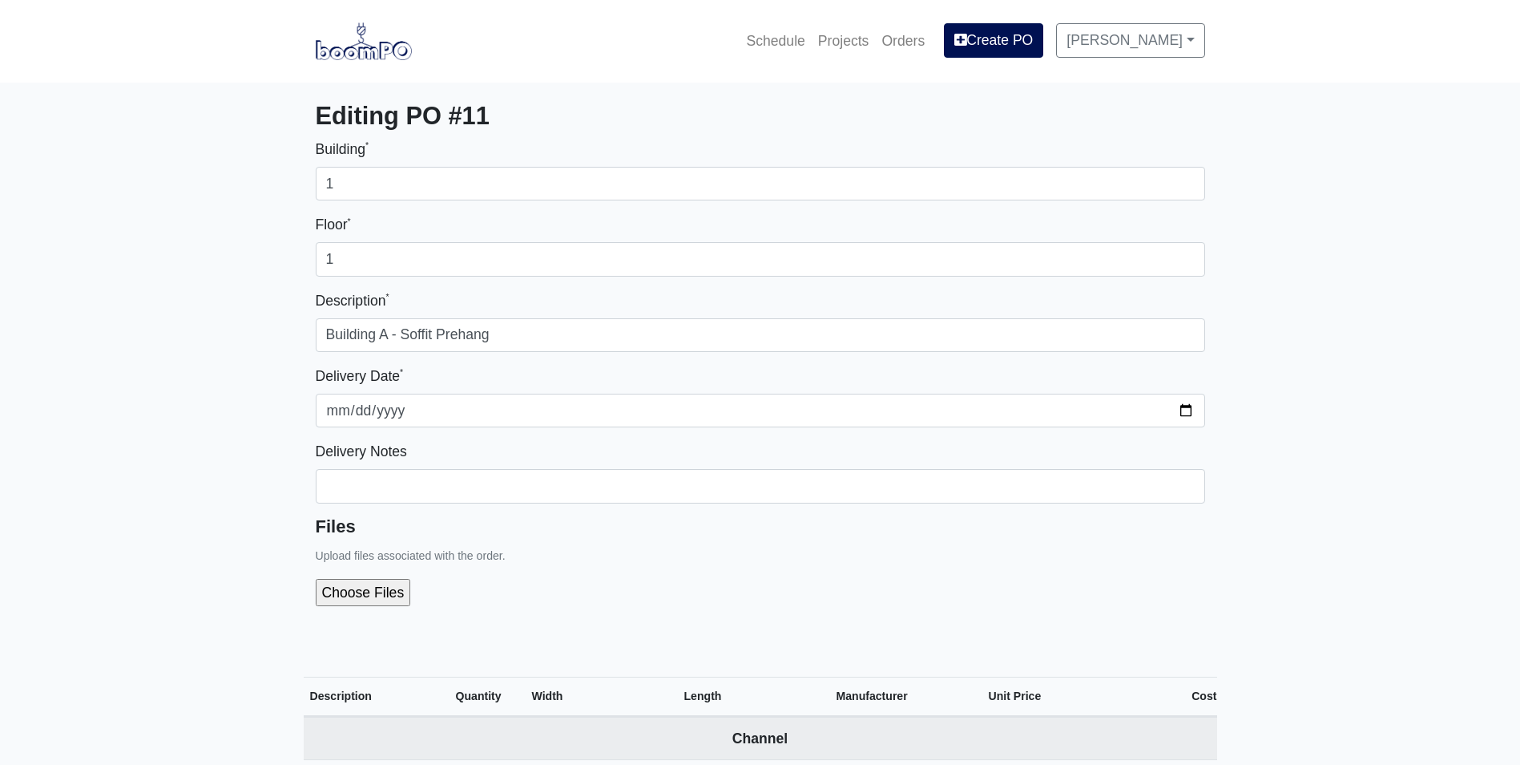
select select
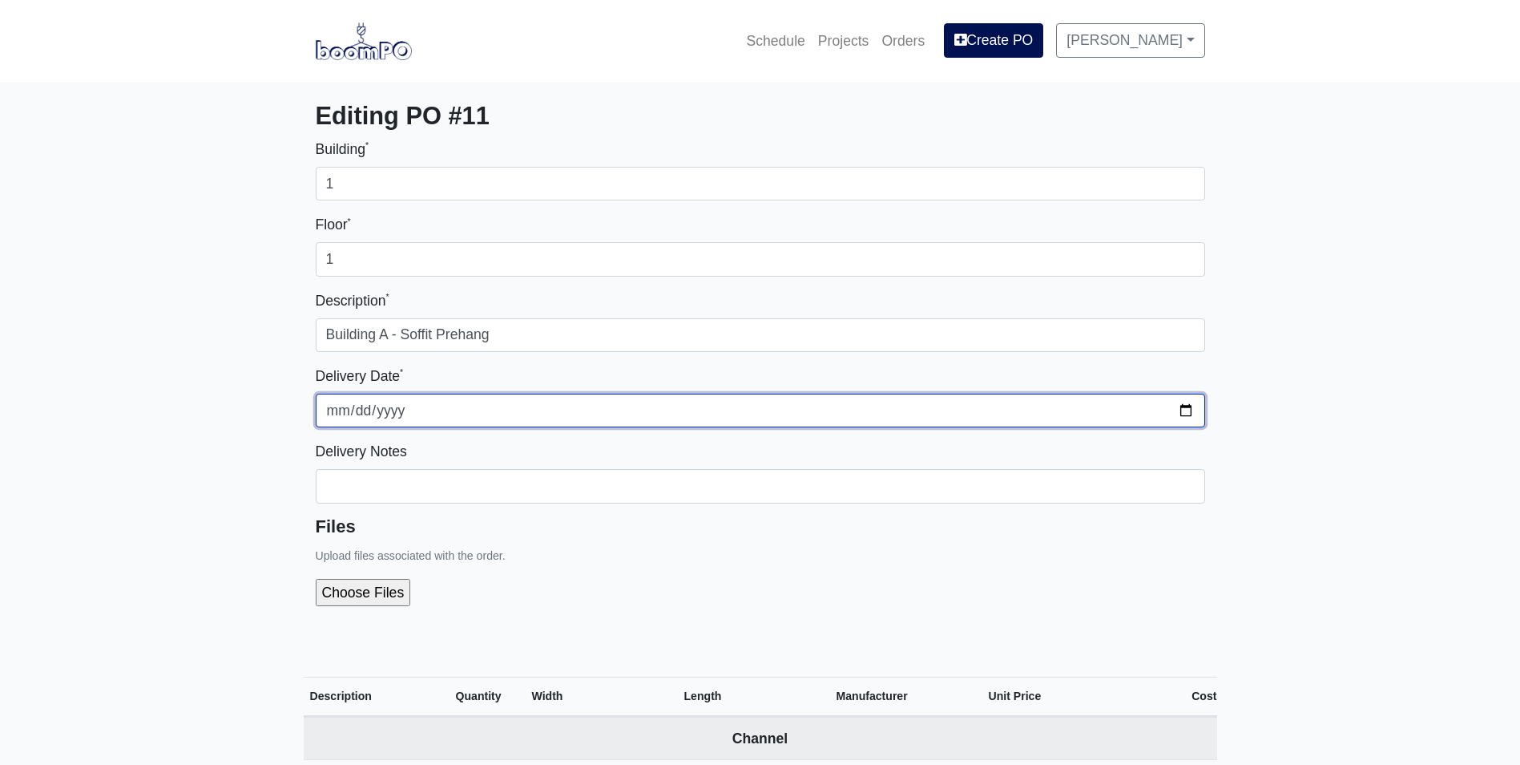
click at [1179, 409] on input "[DATE]" at bounding box center [761, 411] width 890 height 34
type input "2025-10-08"
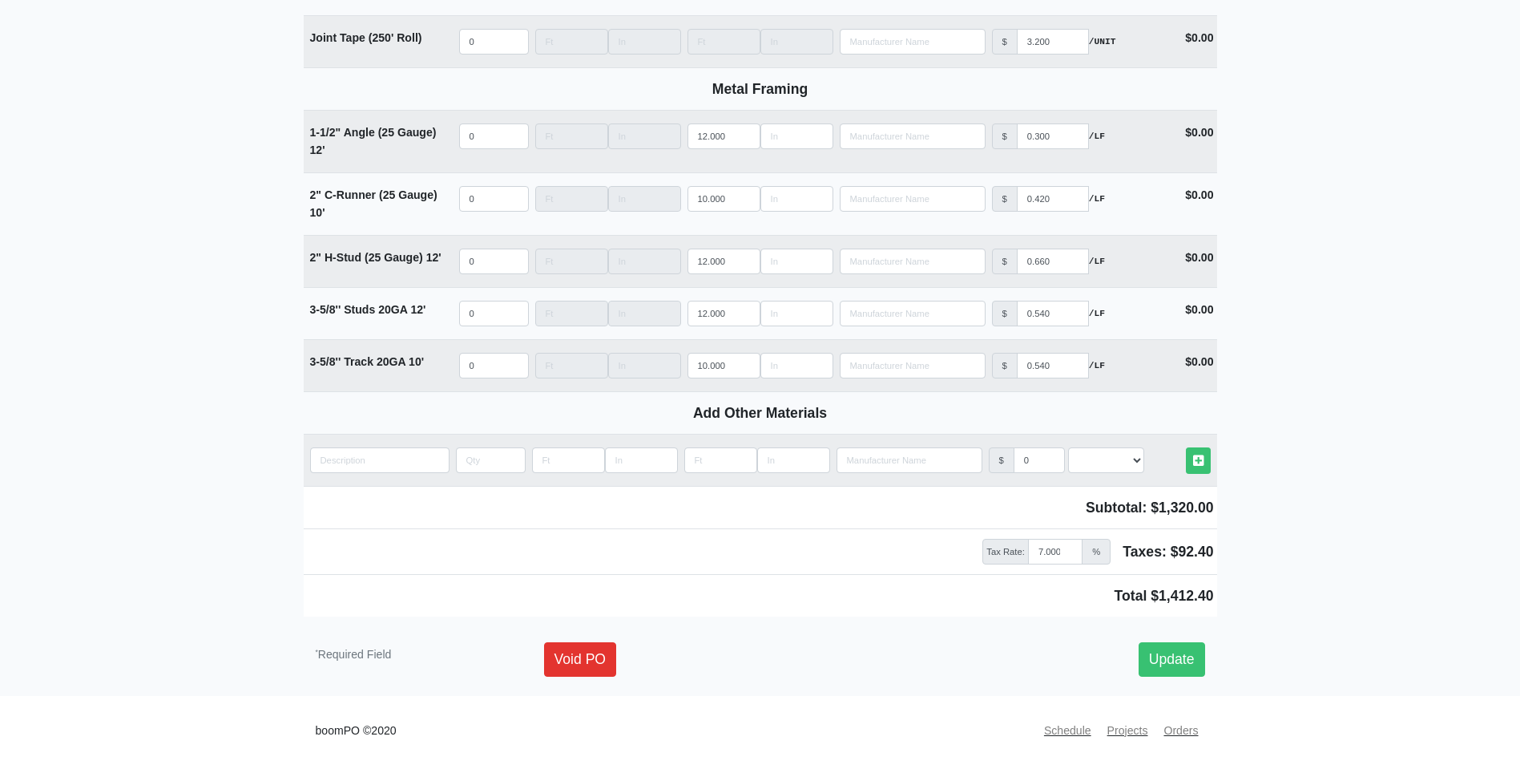
scroll to position [1861, 0]
click at [1178, 646] on link "Update" at bounding box center [1172, 659] width 67 height 34
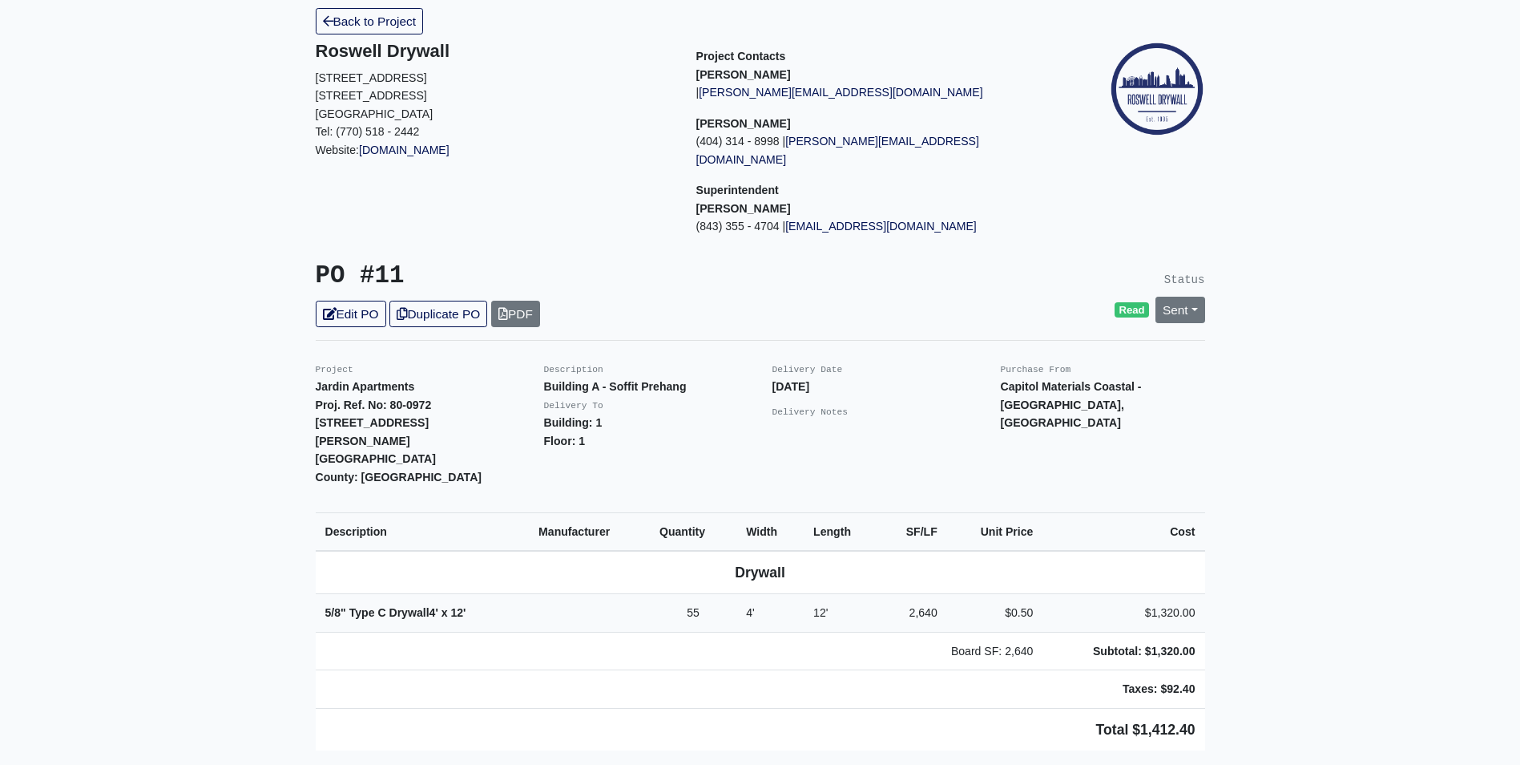
scroll to position [160, 0]
